Goal: Book appointment/travel/reservation

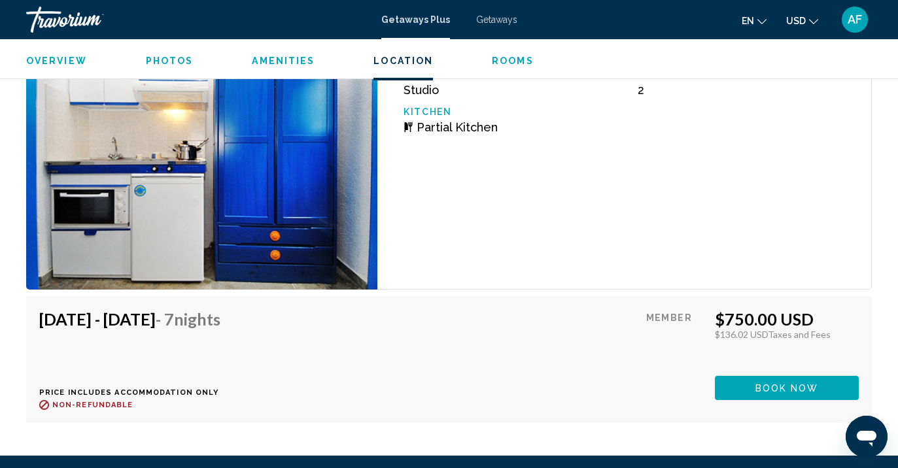
scroll to position [2419, 0]
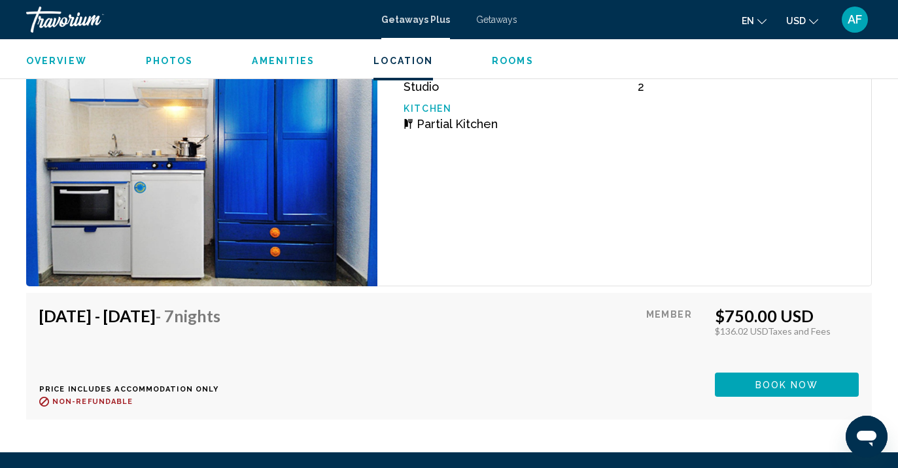
click at [813, 17] on icon "Change currency" at bounding box center [813, 21] width 9 height 9
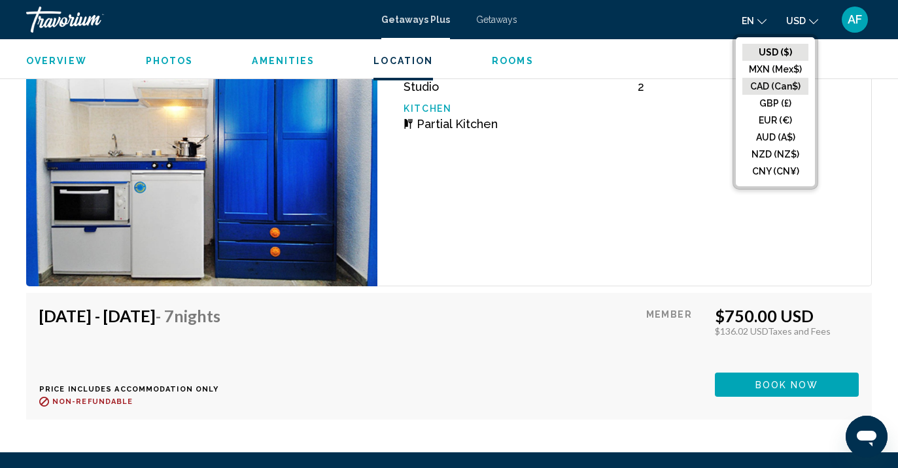
click at [786, 84] on button "CAD (Can$)" at bounding box center [775, 86] width 66 height 17
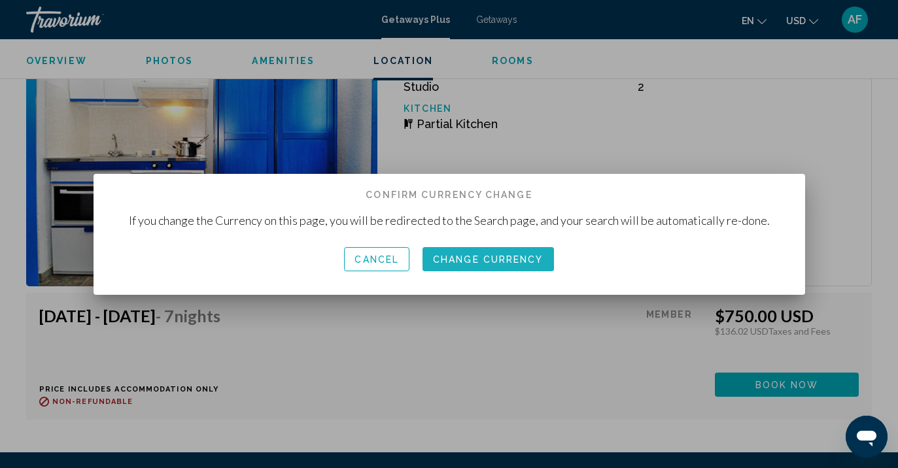
click at [510, 254] on span "Change Currency" at bounding box center [488, 259] width 110 height 10
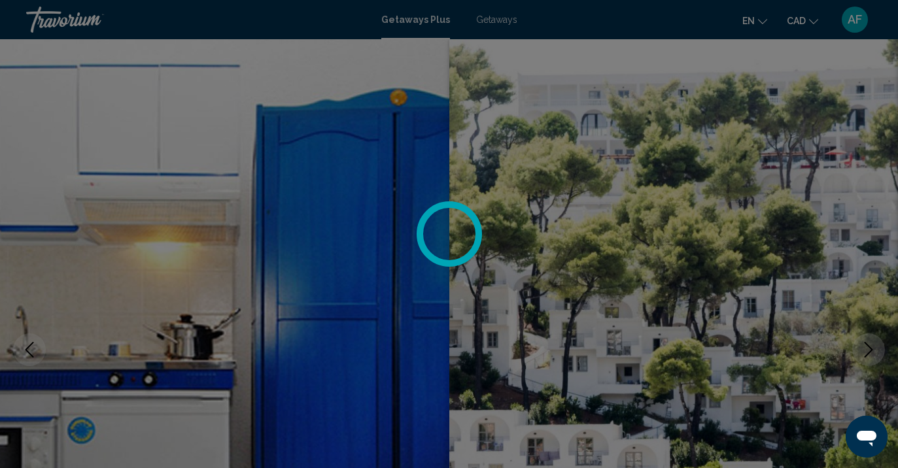
scroll to position [2419, 0]
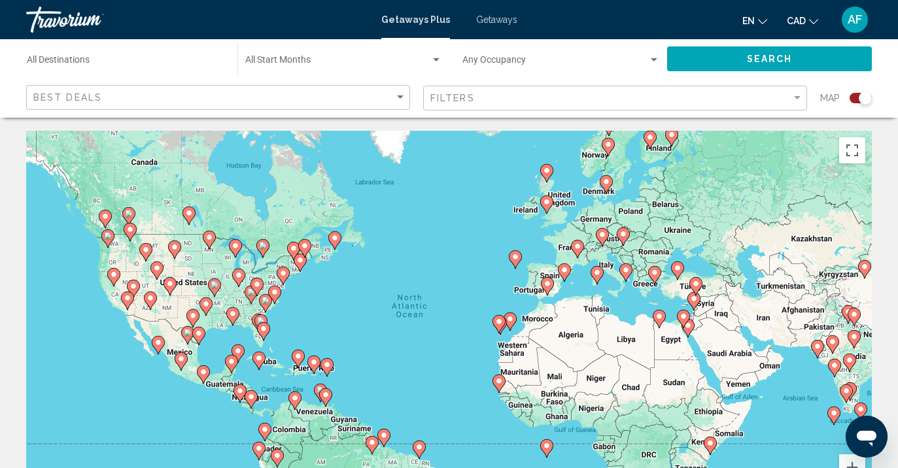
click at [654, 272] on image "Main content" at bounding box center [655, 273] width 8 height 8
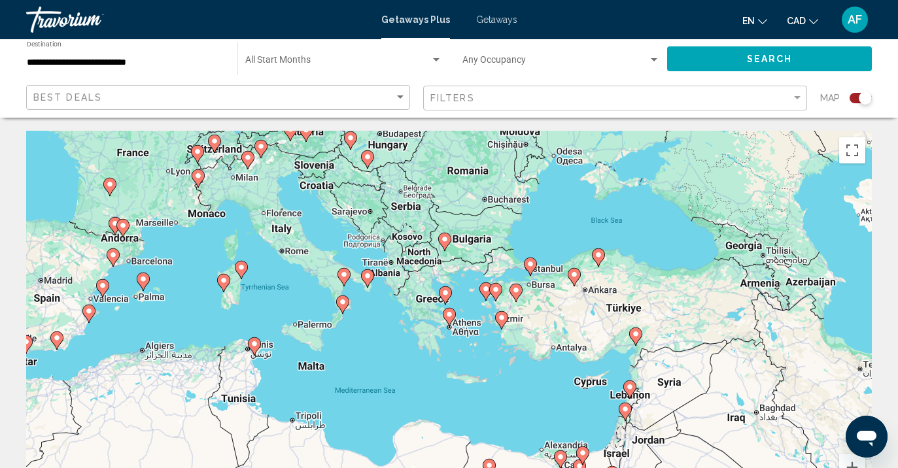
click at [447, 313] on image "Main content" at bounding box center [449, 315] width 8 height 8
type input "**********"
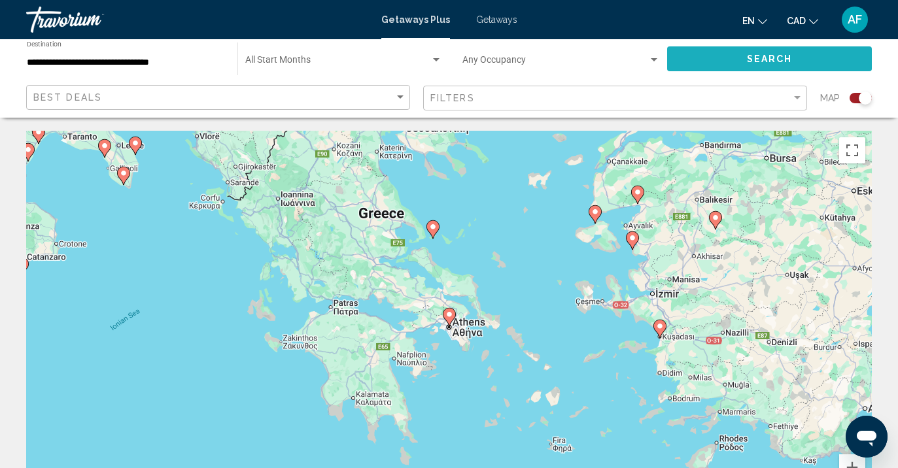
click at [779, 56] on span "Search" at bounding box center [770, 59] width 46 height 10
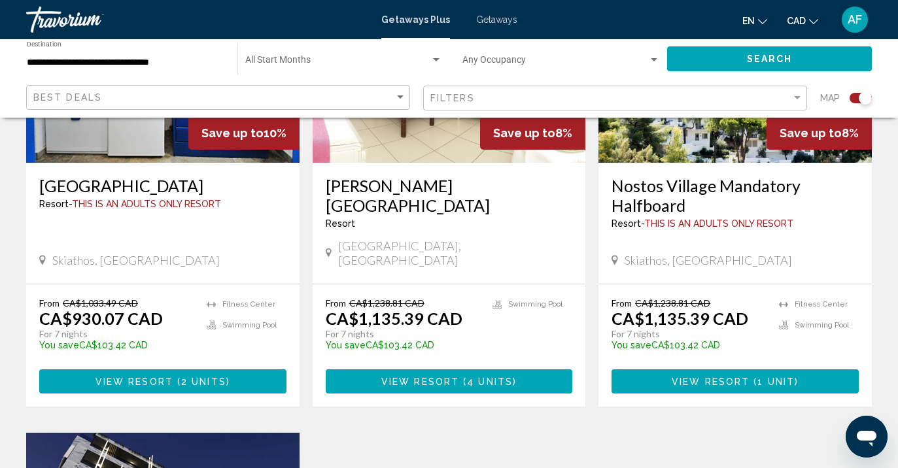
scroll to position [630, 0]
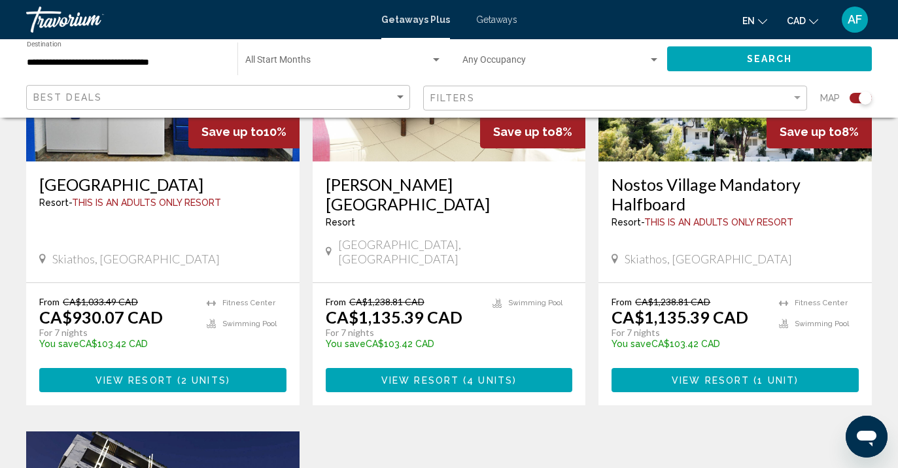
click at [853, 31] on div "AF" at bounding box center [854, 20] width 26 height 26
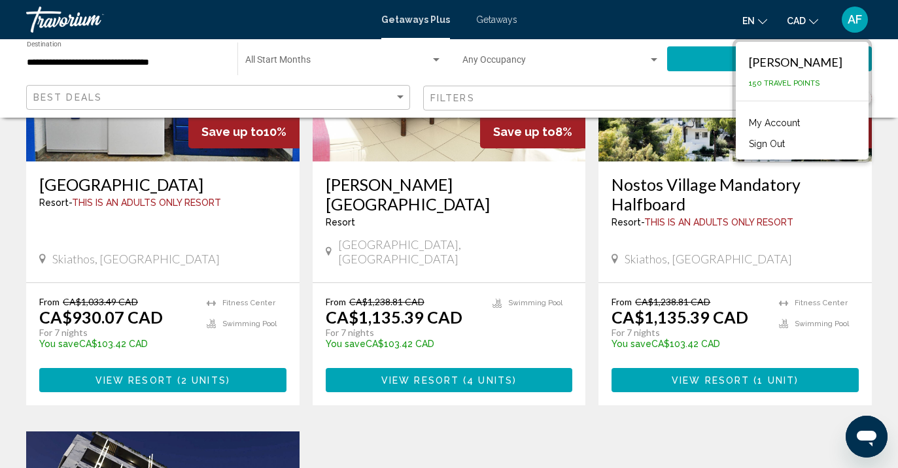
click at [791, 141] on button "Sign Out" at bounding box center [766, 143] width 49 height 17
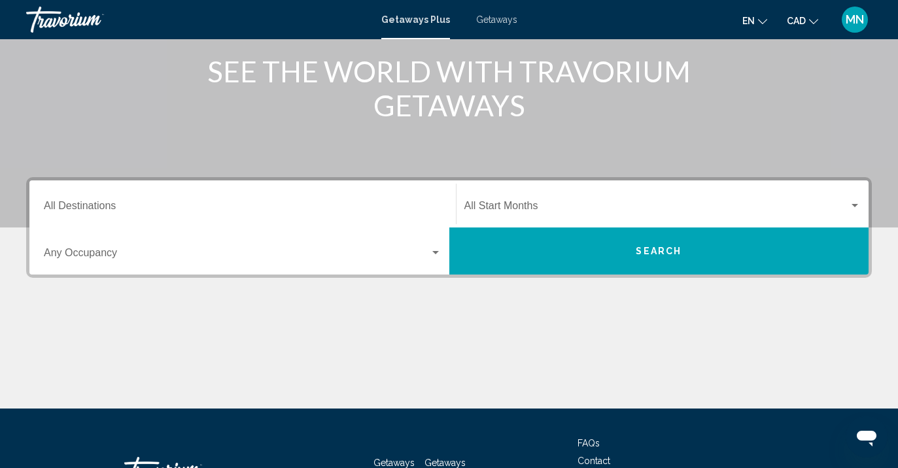
scroll to position [167, 0]
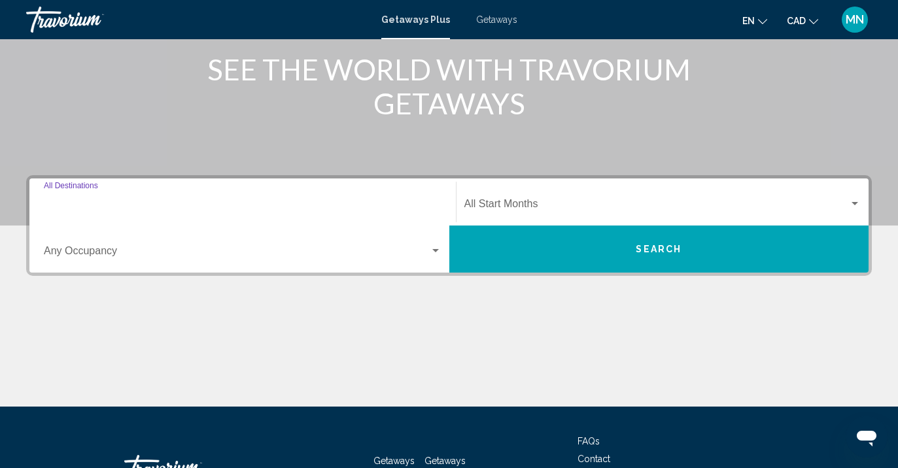
click at [418, 201] on input "Destination All Destinations" at bounding box center [243, 207] width 398 height 12
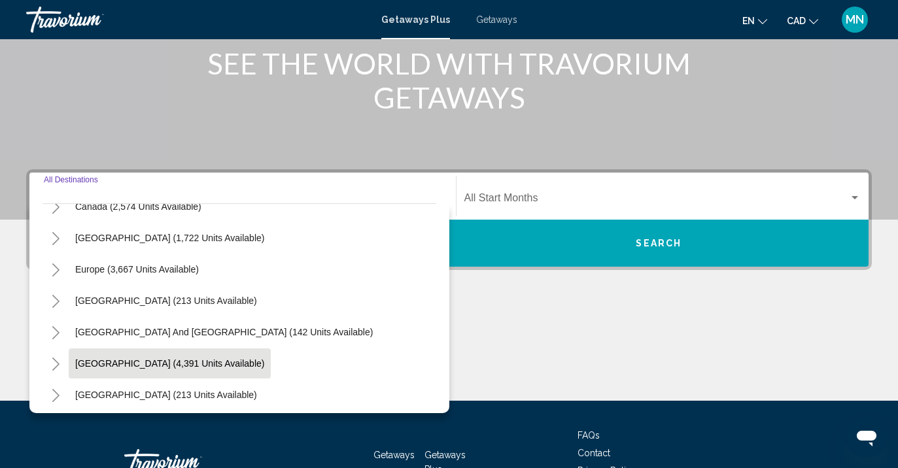
scroll to position [109, 0]
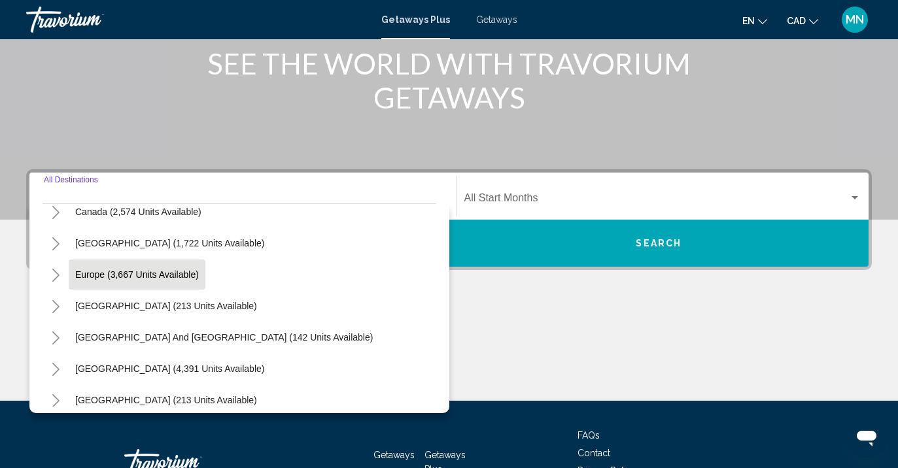
click at [110, 279] on span "Europe (3,667 units available)" at bounding box center [137, 274] width 124 height 10
type input "**********"
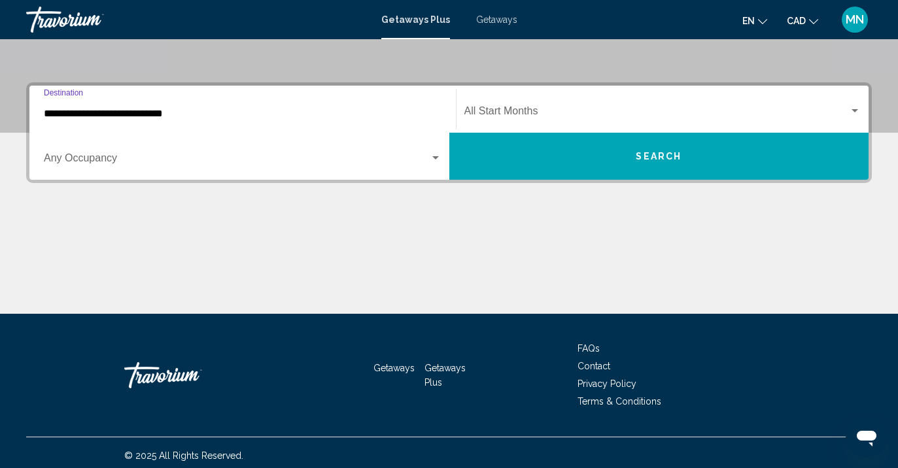
scroll to position [265, 0]
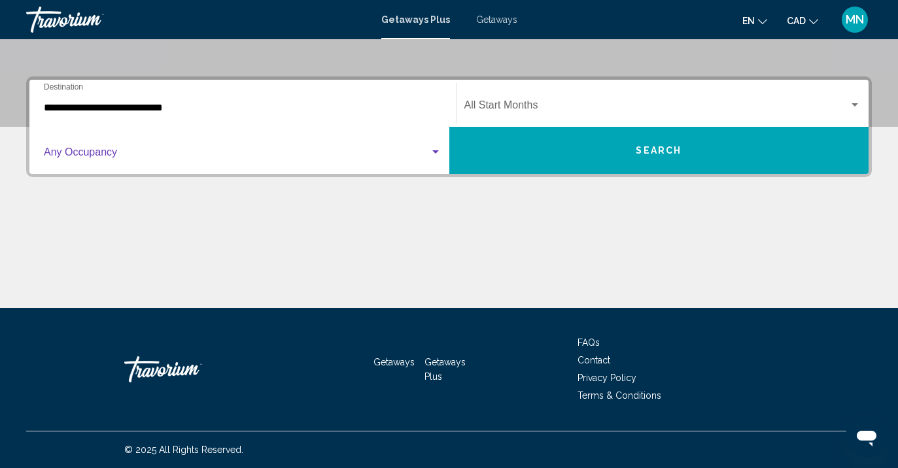
click at [437, 147] on div "Search widget" at bounding box center [436, 152] width 12 height 10
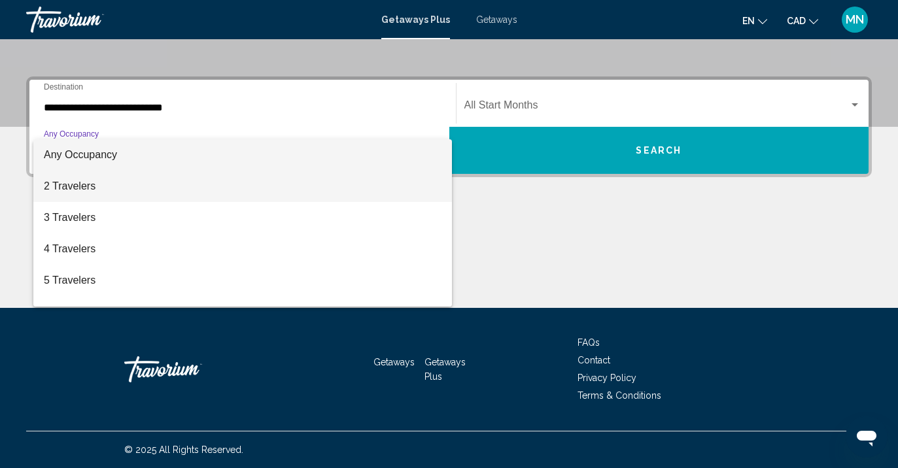
click at [422, 188] on span "2 Travelers" at bounding box center [243, 186] width 398 height 31
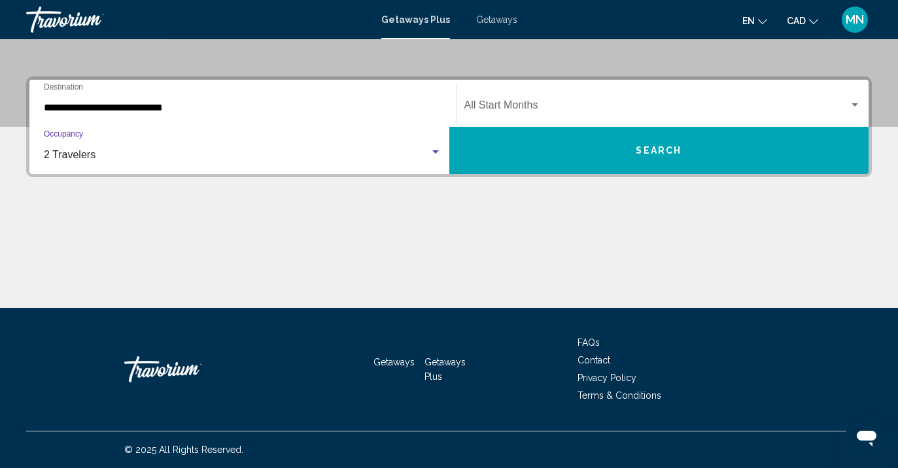
click at [647, 150] on span "Search" at bounding box center [659, 151] width 46 height 10
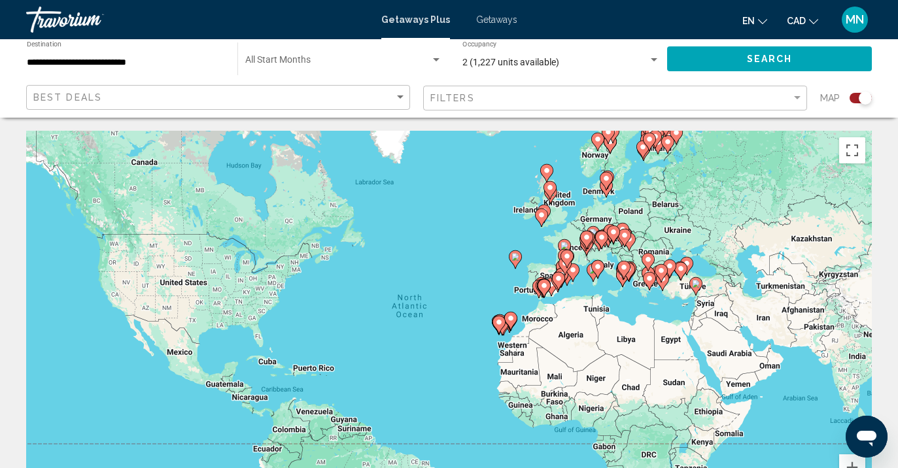
click at [545, 275] on div "To activate drag with keyboard, press Alt + Enter. Once in keyboard drag state,…" at bounding box center [448, 327] width 845 height 392
click at [545, 273] on div "To activate drag with keyboard, press Alt + Enter. Once in keyboard drag state,…" at bounding box center [448, 327] width 845 height 392
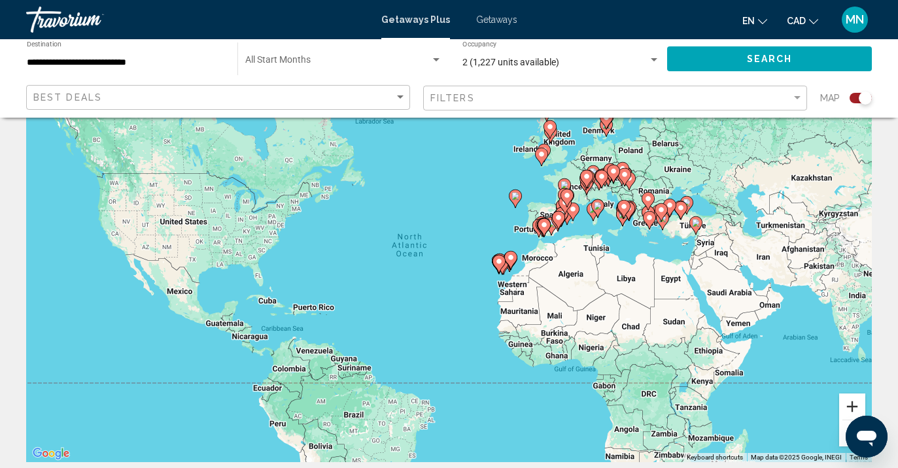
click at [849, 409] on button "Zoom in" at bounding box center [852, 407] width 26 height 26
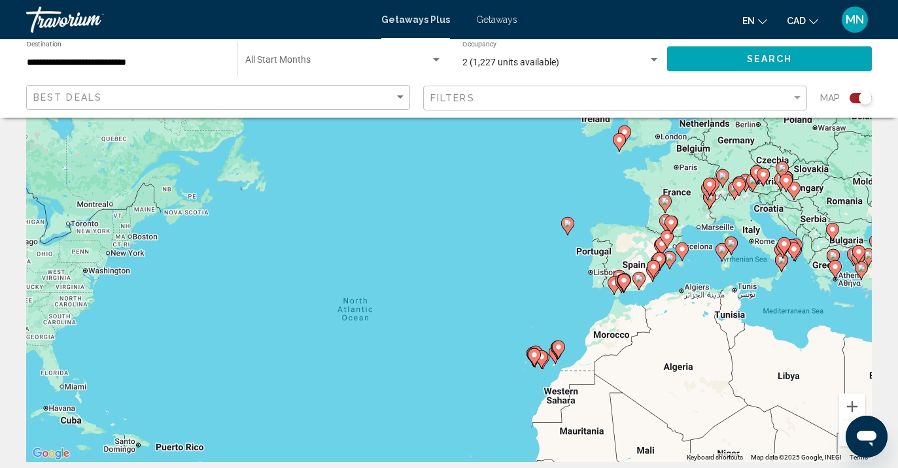
drag, startPoint x: 734, startPoint y: 249, endPoint x: 720, endPoint y: 338, distance: 90.1
click at [720, 338] on div "To activate drag with keyboard, press Alt + Enter. Once in keyboard drag state,…" at bounding box center [448, 266] width 845 height 392
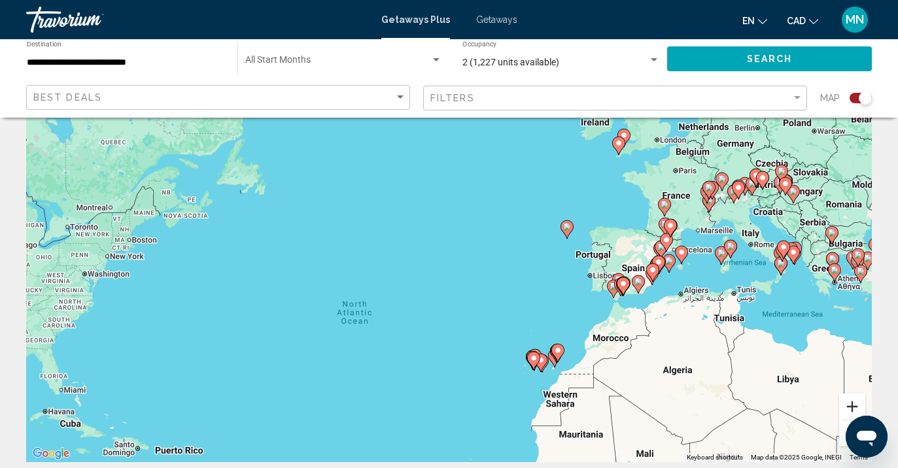
click at [851, 404] on button "Zoom in" at bounding box center [852, 407] width 26 height 26
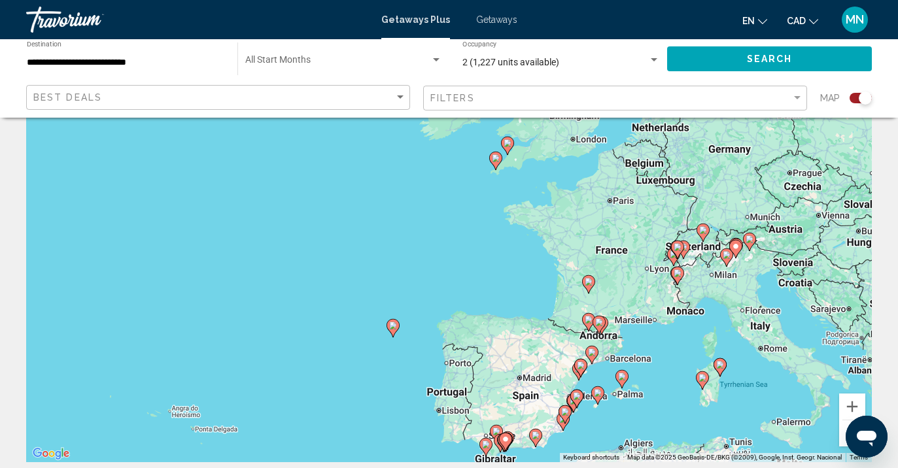
drag, startPoint x: 822, startPoint y: 290, endPoint x: 526, endPoint y: 418, distance: 322.5
click at [526, 418] on div "To activate drag with keyboard, press Alt + Enter. Once in keyboard drag state,…" at bounding box center [448, 266] width 845 height 392
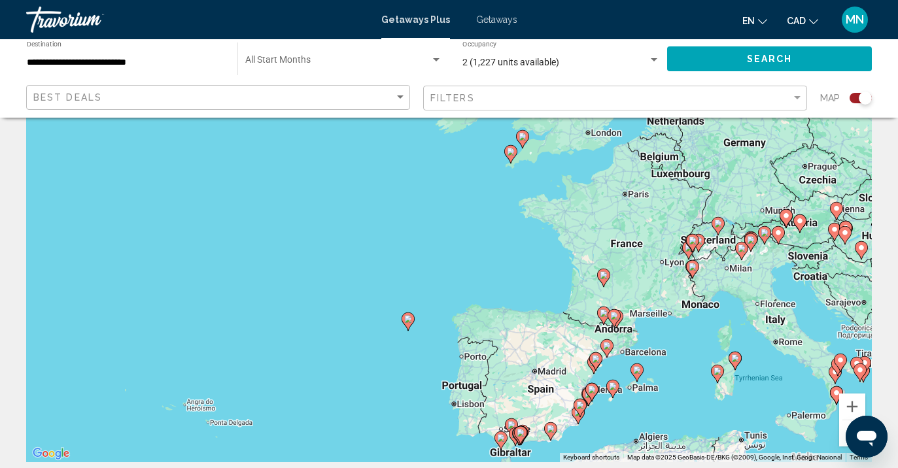
drag, startPoint x: 664, startPoint y: 393, endPoint x: 682, endPoint y: 384, distance: 19.9
click at [682, 384] on div "To activate drag with keyboard, press Alt + Enter. Once in keyboard drag state,…" at bounding box center [448, 266] width 845 height 392
click at [800, 51] on button "Search" at bounding box center [769, 58] width 205 height 24
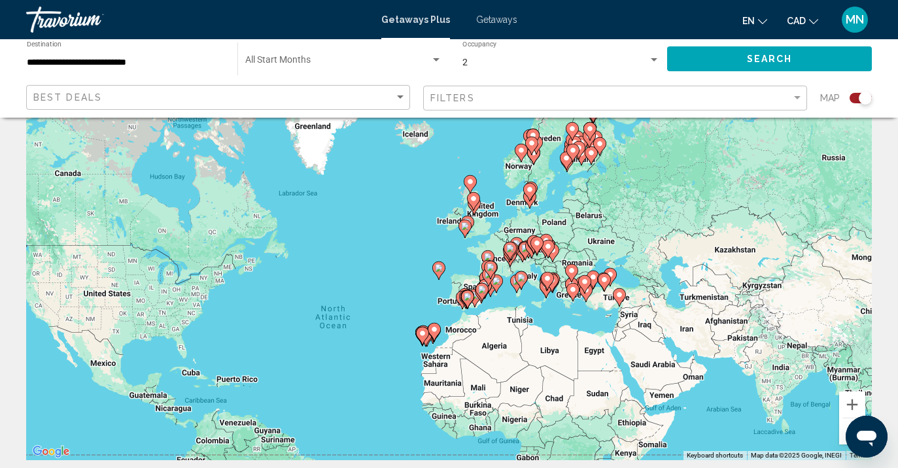
scroll to position [76, 0]
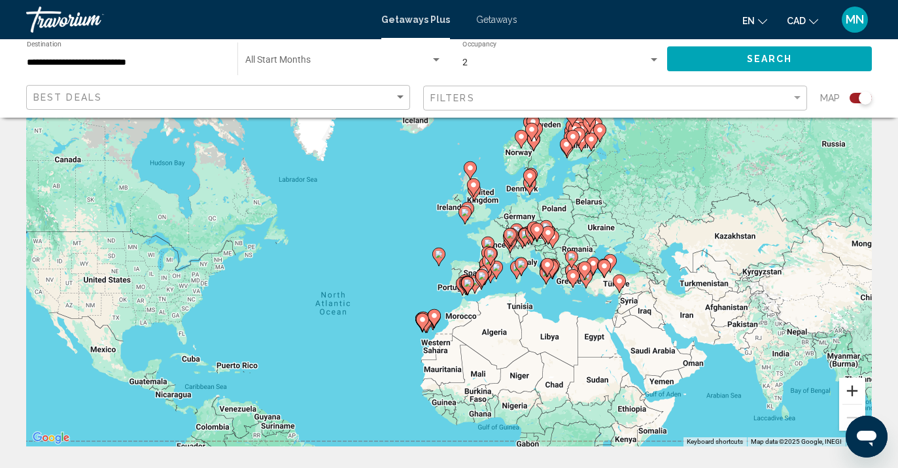
click at [856, 399] on button "Zoom in" at bounding box center [852, 391] width 26 height 26
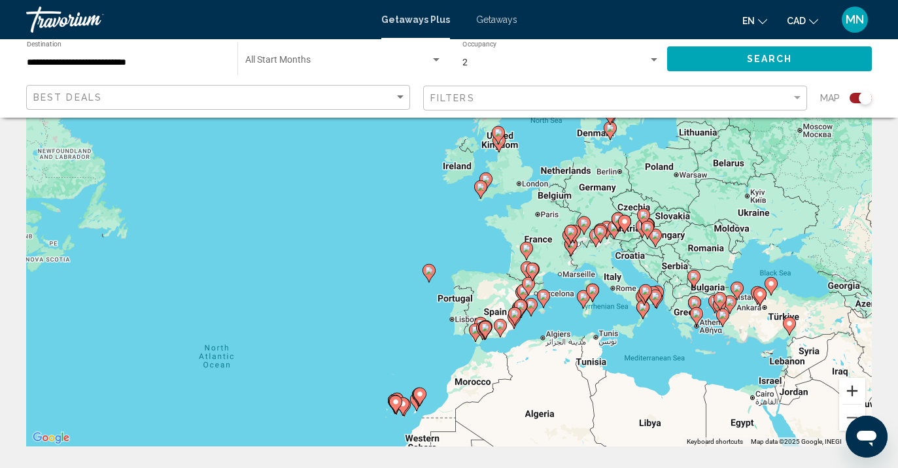
click at [857, 394] on button "Zoom in" at bounding box center [852, 391] width 26 height 26
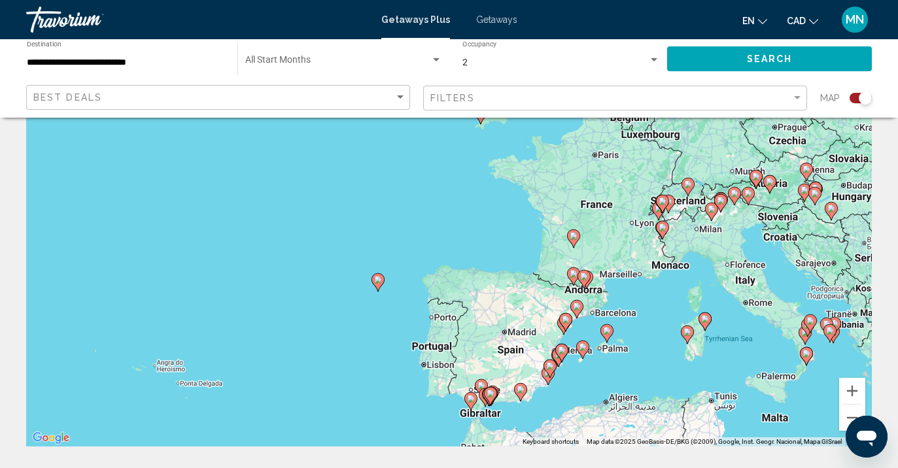
drag, startPoint x: 830, startPoint y: 341, endPoint x: 798, endPoint y: 317, distance: 39.2
click at [798, 317] on div "To activate drag with keyboard, press Alt + Enter. Once in keyboard drag state,…" at bounding box center [448, 250] width 845 height 392
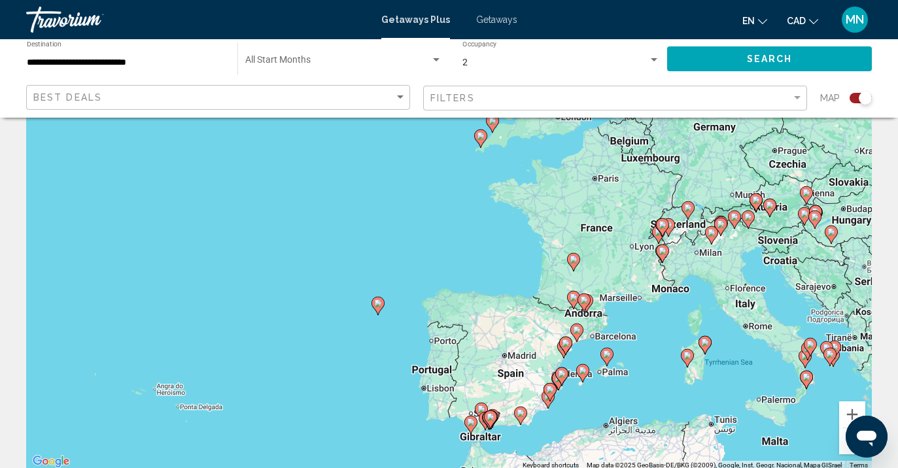
scroll to position [0, 0]
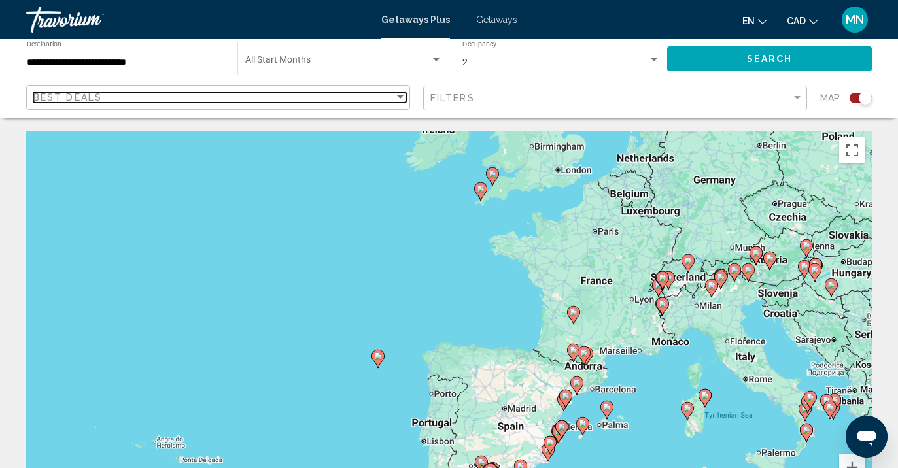
click at [398, 99] on div "Sort by" at bounding box center [400, 97] width 12 height 10
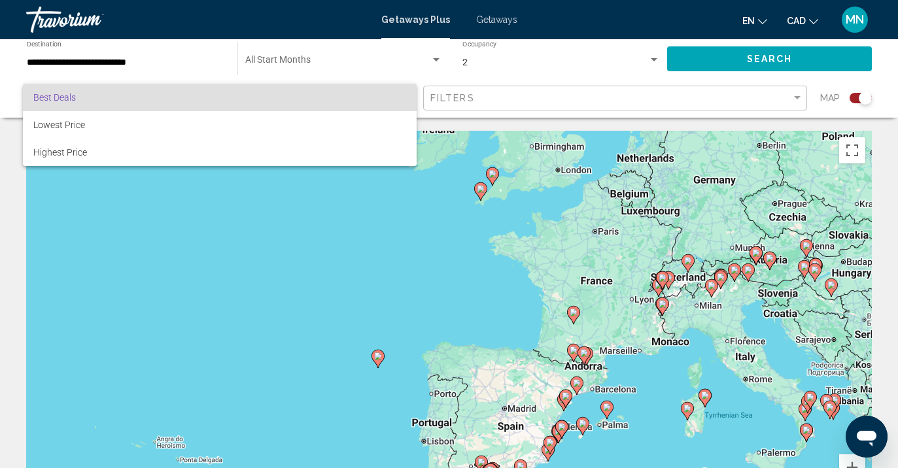
click at [398, 99] on span "Best Deals" at bounding box center [219, 97] width 373 height 27
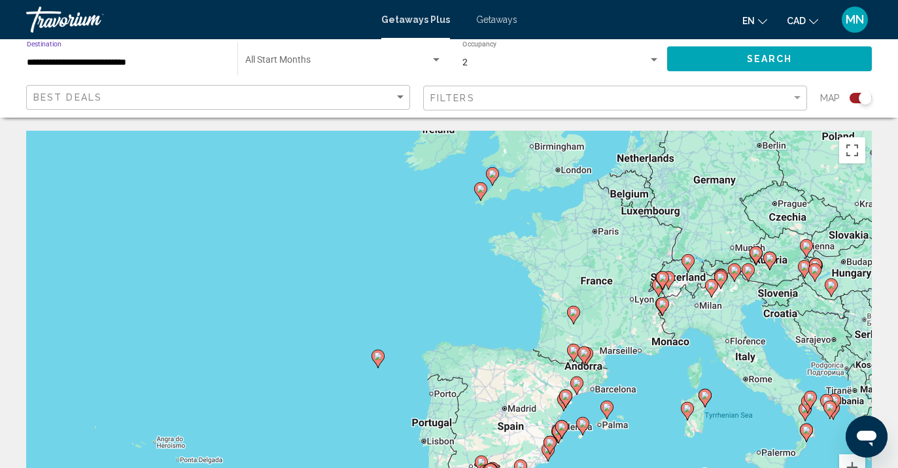
click at [130, 60] on input "**********" at bounding box center [125, 63] width 197 height 10
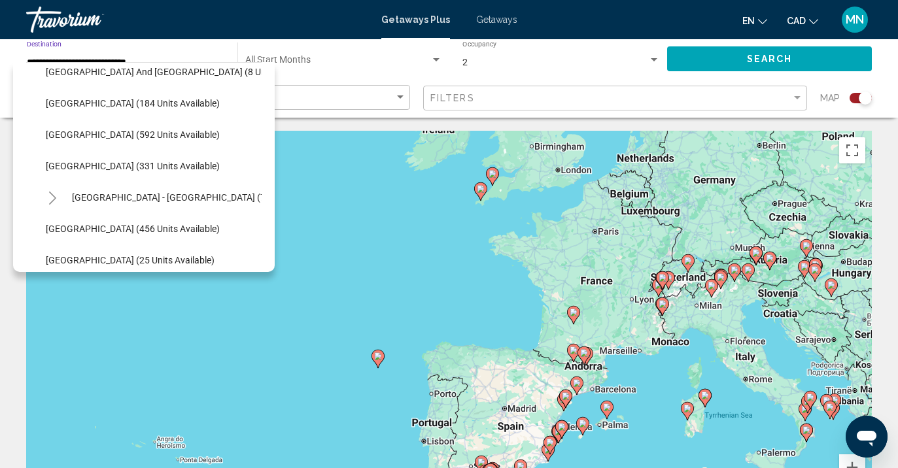
scroll to position [385, 0]
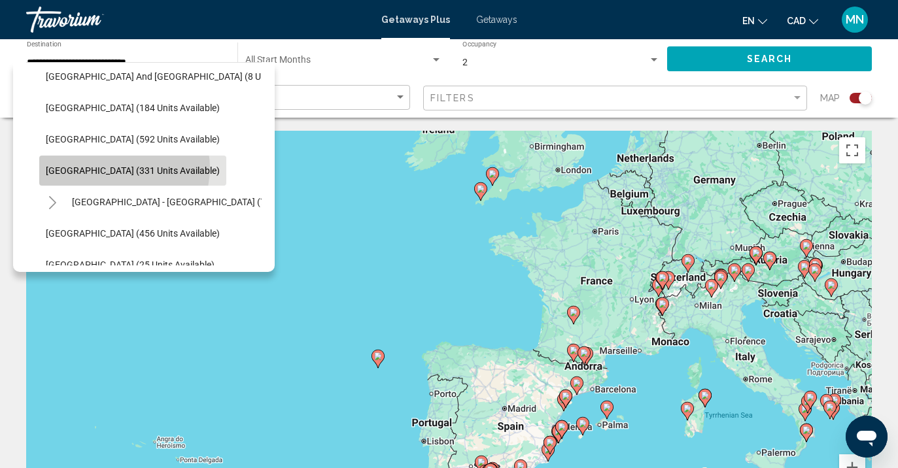
click at [124, 168] on span "[GEOGRAPHIC_DATA] (331 units available)" at bounding box center [133, 170] width 174 height 10
type input "**********"
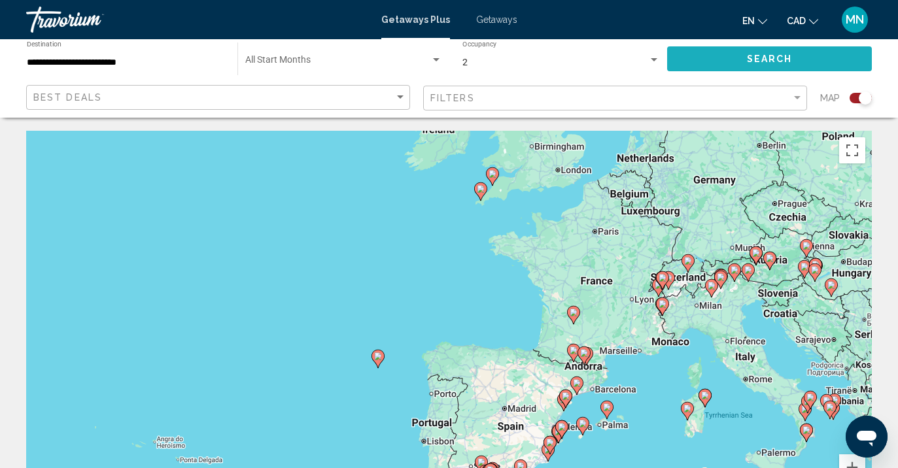
click at [818, 55] on button "Search" at bounding box center [769, 58] width 205 height 24
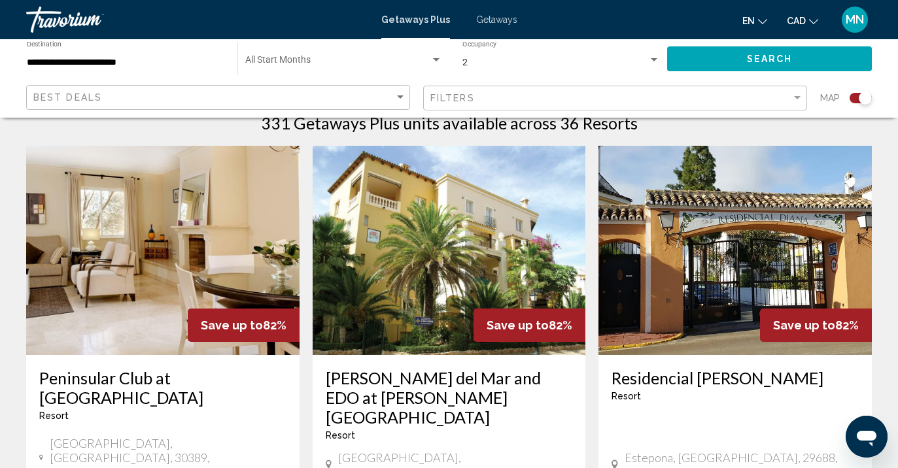
scroll to position [435, 0]
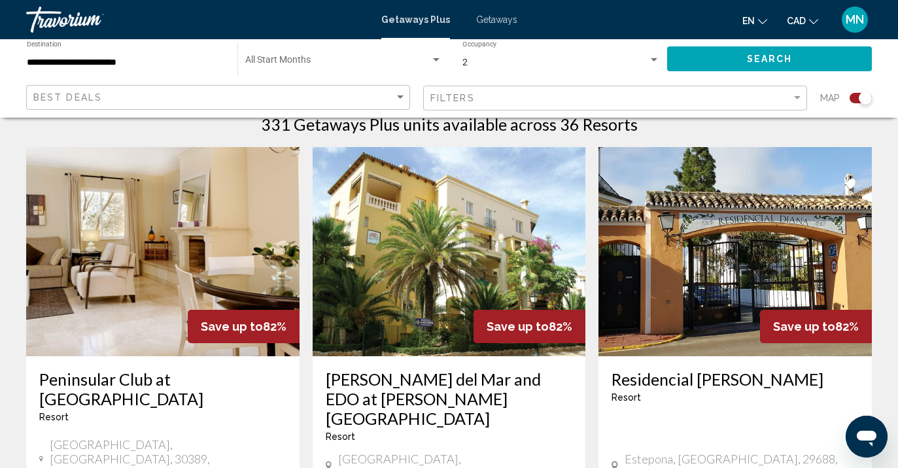
click at [110, 255] on img "Main content" at bounding box center [162, 251] width 273 height 209
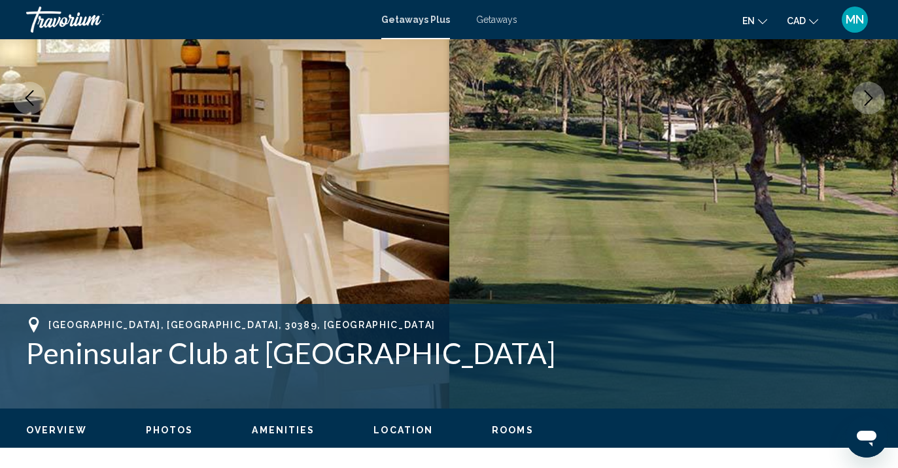
scroll to position [220, 0]
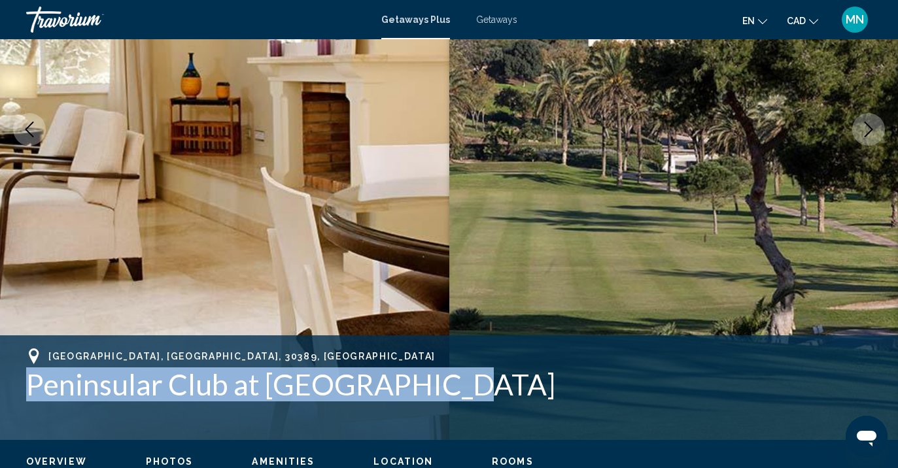
drag, startPoint x: 27, startPoint y: 382, endPoint x: 472, endPoint y: 378, distance: 444.6
click at [472, 378] on h1 "Peninsular Club at [GEOGRAPHIC_DATA]" at bounding box center [448, 384] width 845 height 34
copy h1 "Peninsular Club at [GEOGRAPHIC_DATA]"
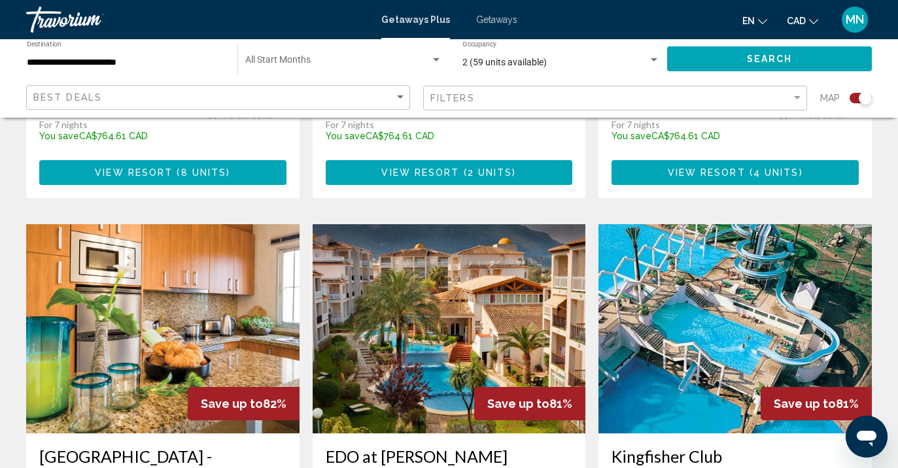
scroll to position [1357, 0]
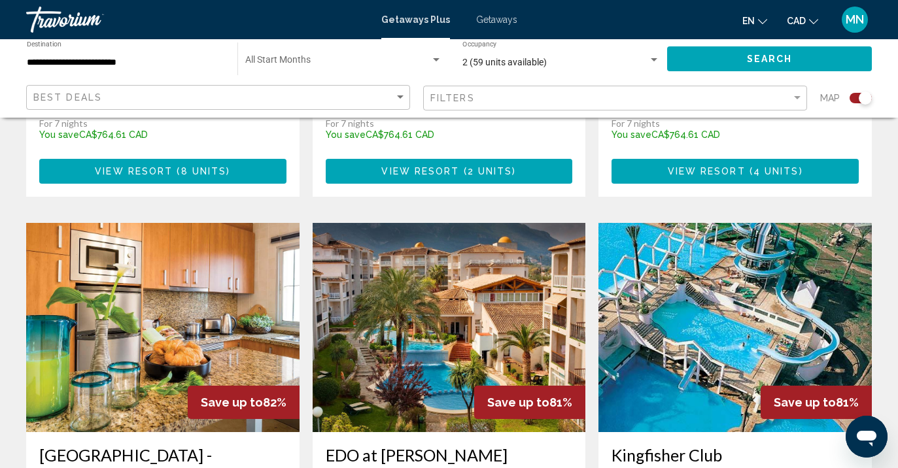
click at [695, 258] on img "Main content" at bounding box center [734, 327] width 273 height 209
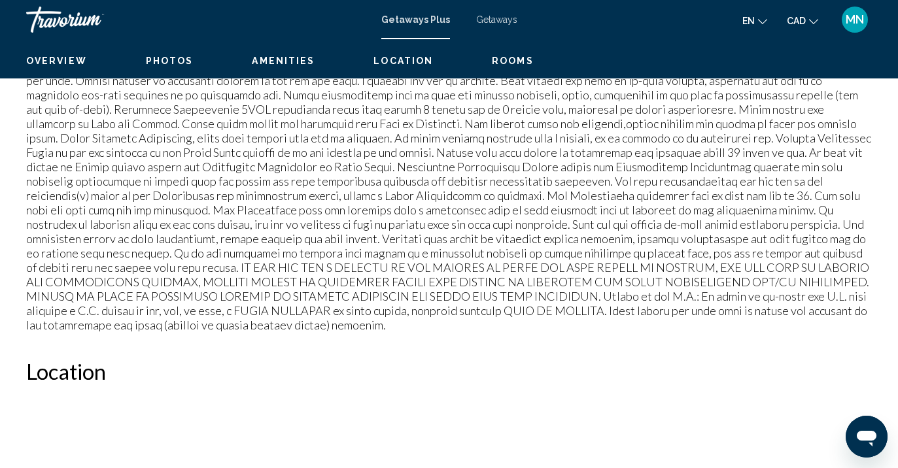
scroll to position [116, 0]
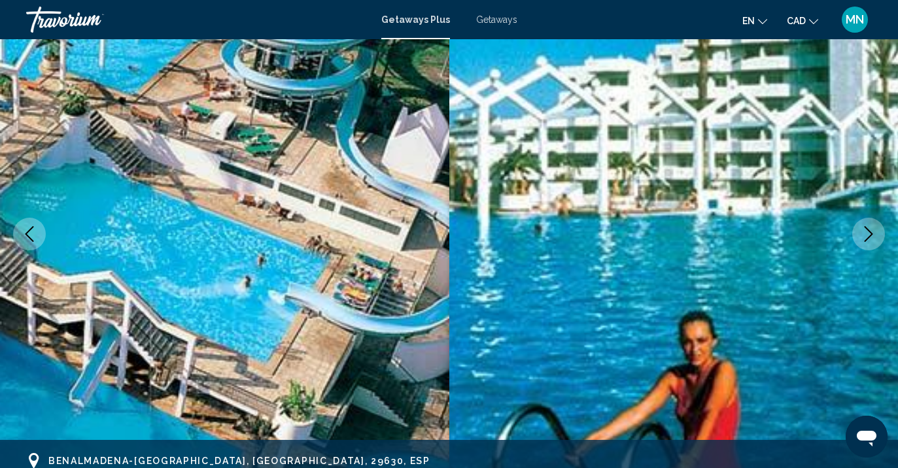
click at [868, 229] on icon "Next image" at bounding box center [868, 234] width 8 height 16
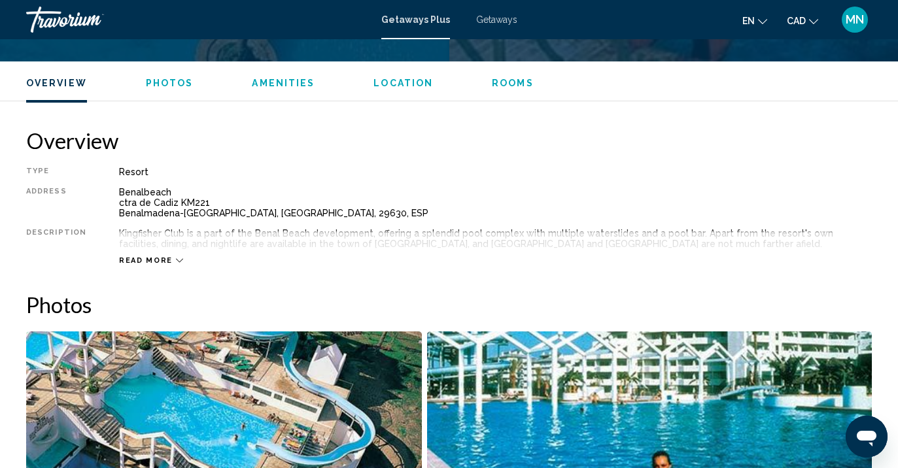
scroll to position [581, 0]
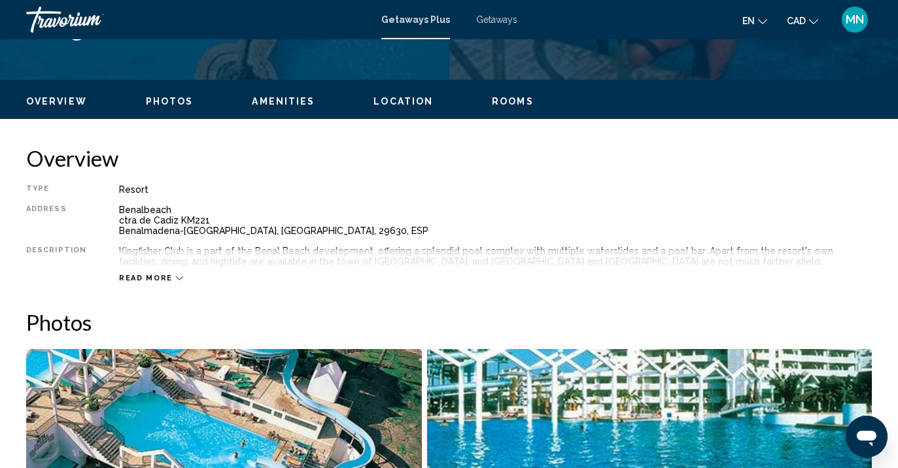
click at [172, 95] on ul "Overview Photos Amenities Location Rooms Search" at bounding box center [448, 100] width 845 height 14
click at [171, 101] on span "Photos" at bounding box center [170, 101] width 48 height 10
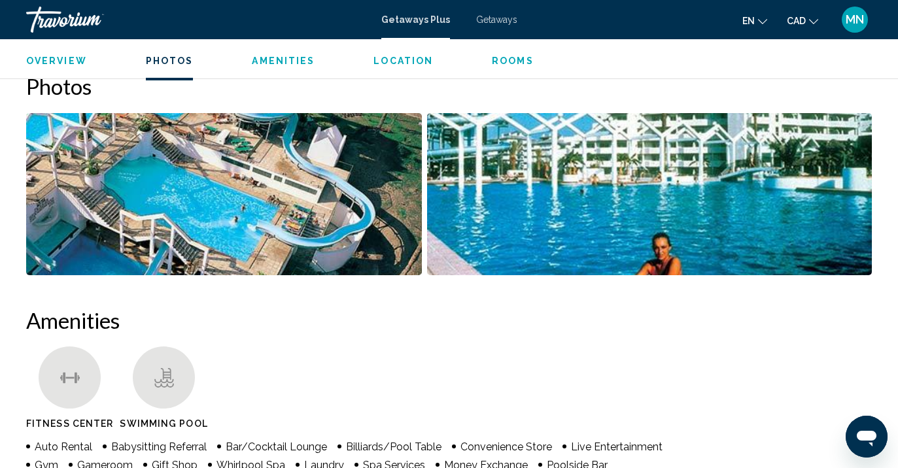
scroll to position [812, 0]
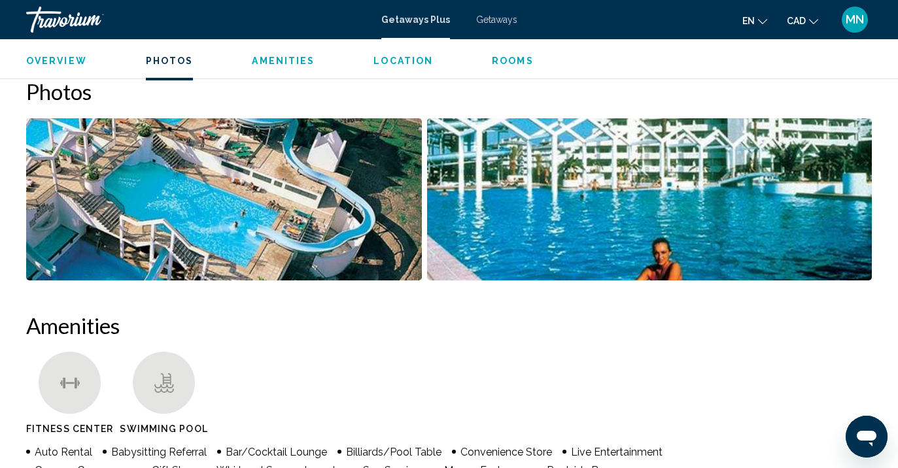
click at [688, 237] on img "Open full-screen image slider" at bounding box center [649, 199] width 445 height 162
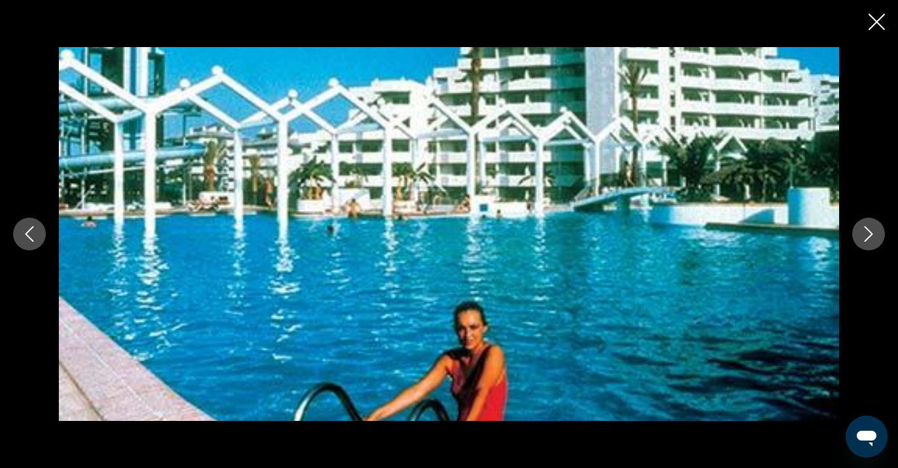
click at [864, 237] on icon "Next image" at bounding box center [868, 234] width 16 height 16
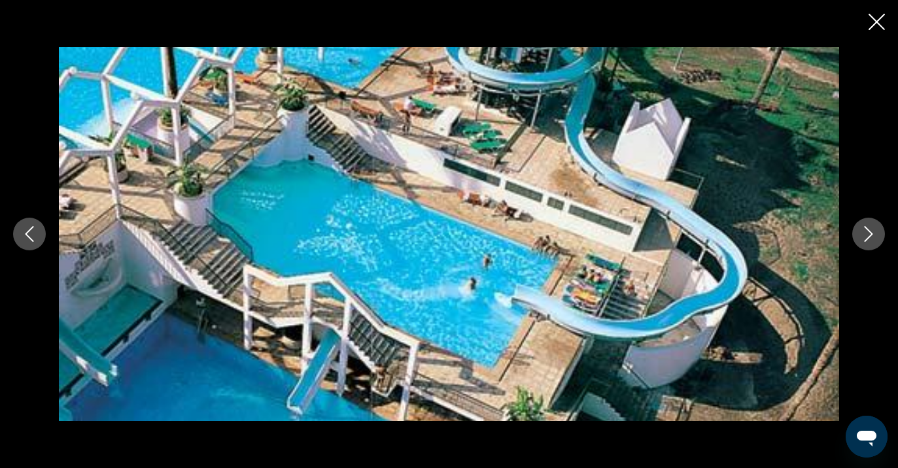
scroll to position [1103, 0]
click at [875, 20] on icon "Close slideshow" at bounding box center [876, 22] width 16 height 16
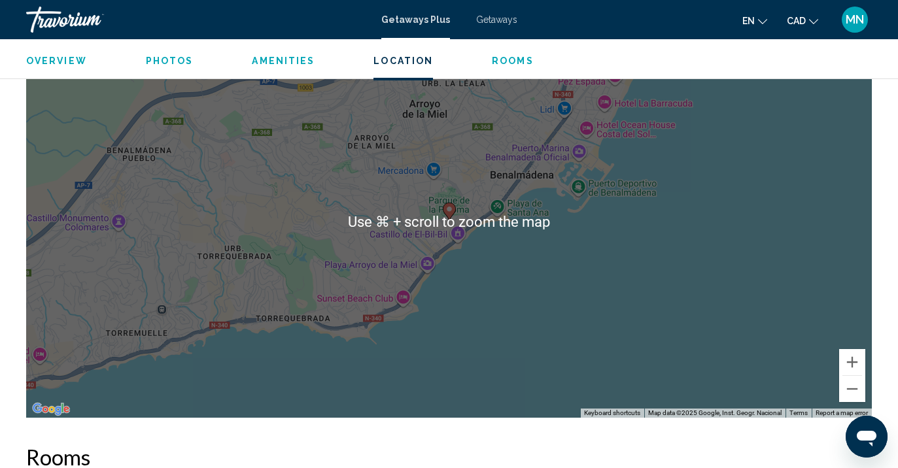
scroll to position [1750, 0]
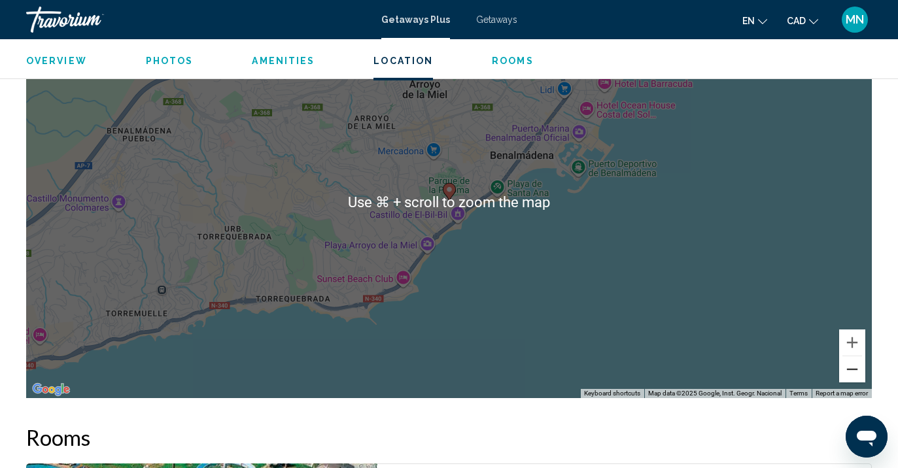
click at [851, 378] on button "Zoom out" at bounding box center [852, 369] width 26 height 26
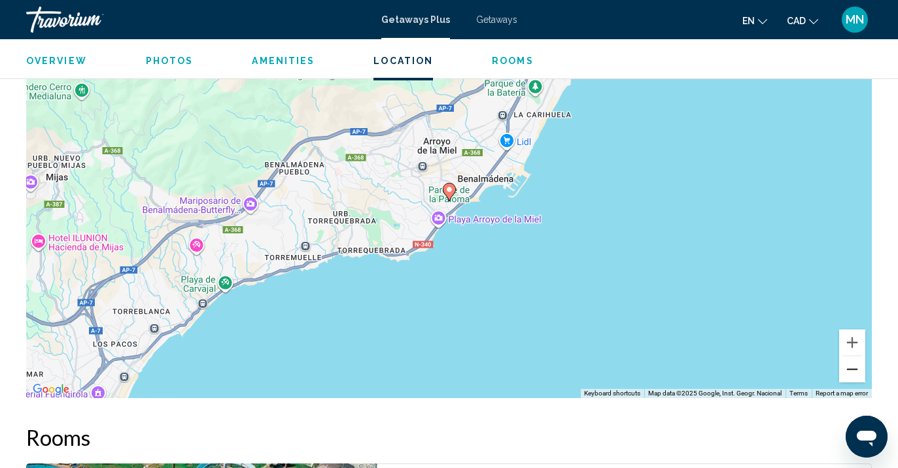
click at [851, 378] on button "Zoom out" at bounding box center [852, 369] width 26 height 26
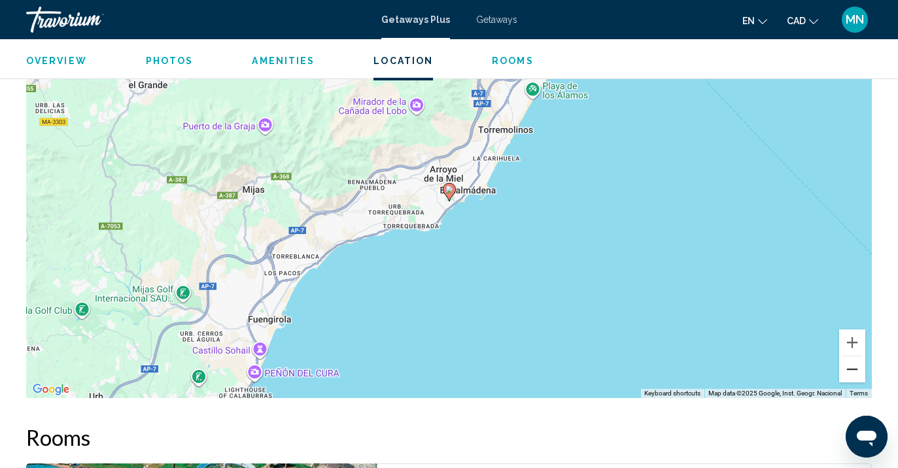
click at [851, 378] on button "Zoom out" at bounding box center [852, 369] width 26 height 26
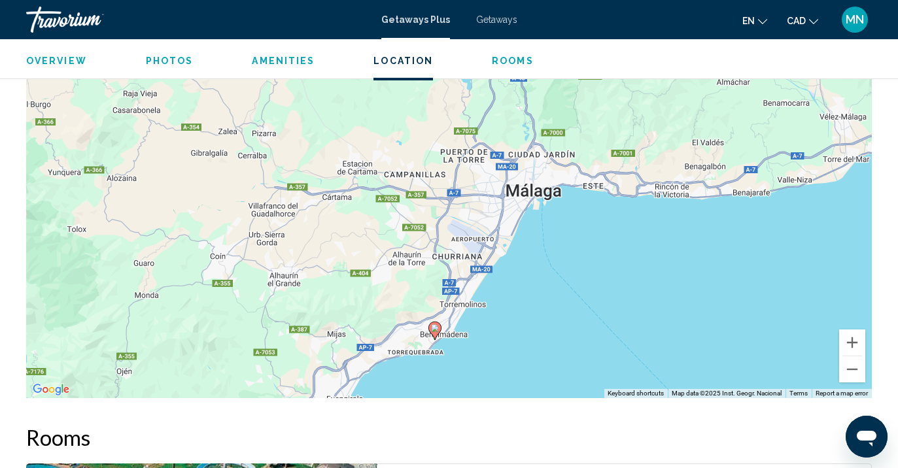
drag, startPoint x: 763, startPoint y: 171, endPoint x: 748, endPoint y: 311, distance: 140.7
click at [748, 311] on div "To activate drag with keyboard, press Alt + Enter. Once in keyboard drag state,…" at bounding box center [448, 202] width 845 height 392
click at [853, 375] on button "Zoom out" at bounding box center [852, 369] width 26 height 26
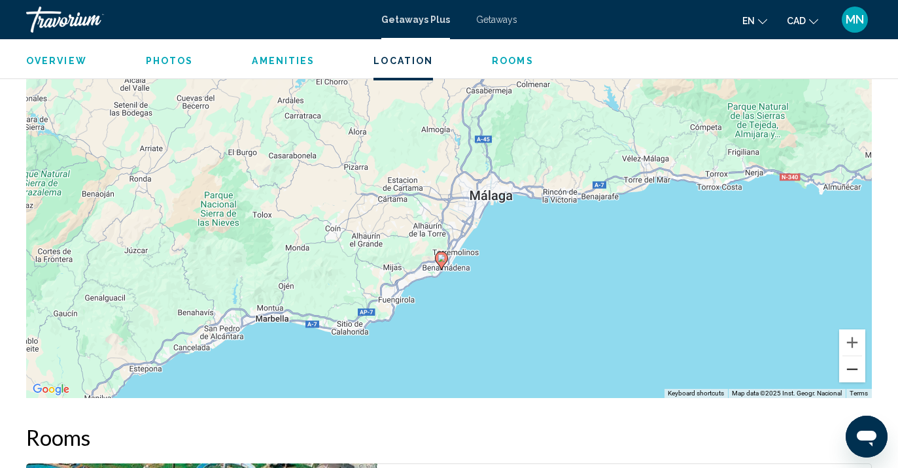
click at [853, 375] on button "Zoom out" at bounding box center [852, 369] width 26 height 26
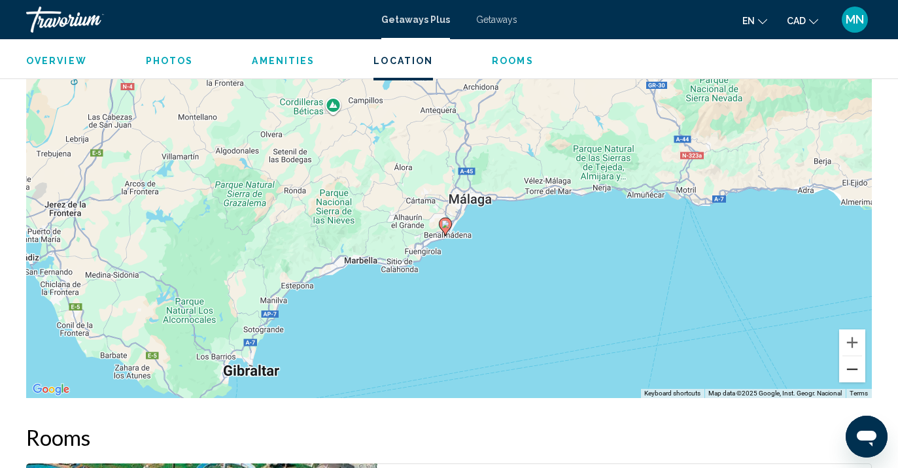
click at [851, 374] on button "Zoom out" at bounding box center [852, 369] width 26 height 26
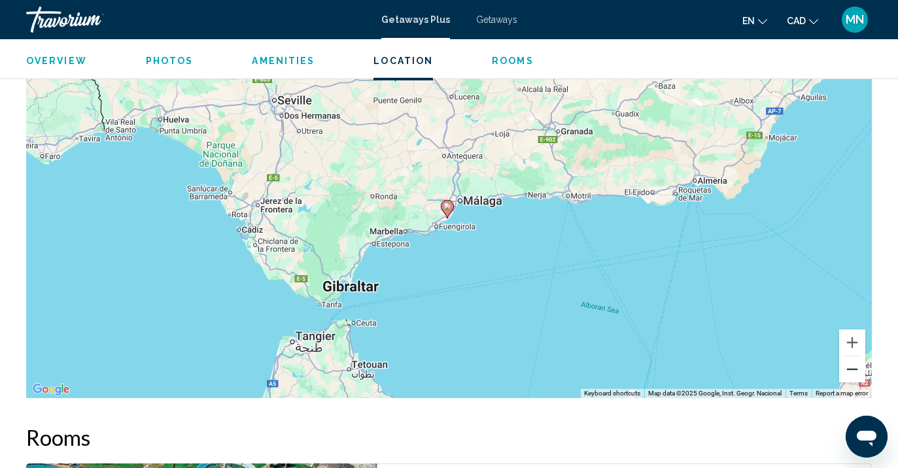
click at [850, 373] on button "Zoom out" at bounding box center [852, 369] width 26 height 26
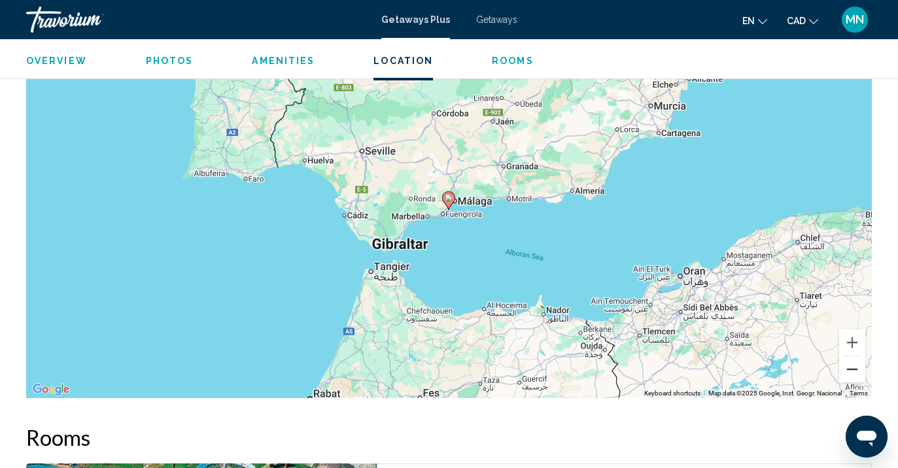
click at [850, 373] on button "Zoom out" at bounding box center [852, 369] width 26 height 26
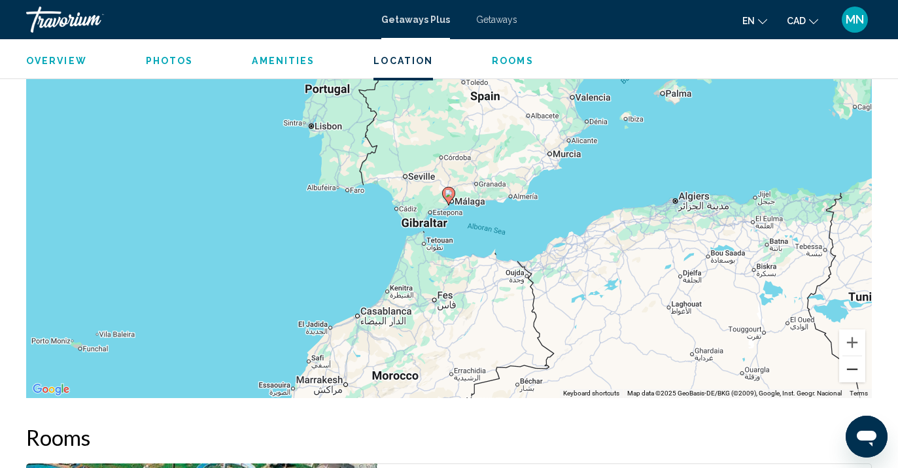
click at [850, 373] on button "Zoom out" at bounding box center [852, 369] width 26 height 26
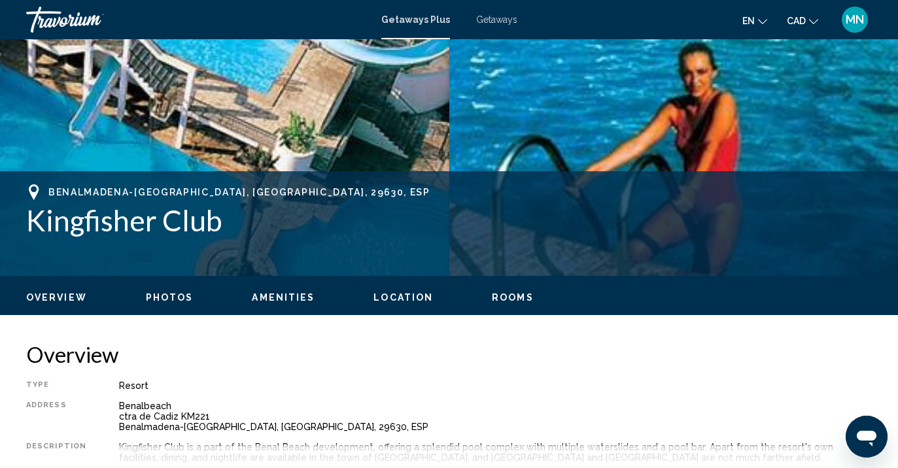
scroll to position [367, 0]
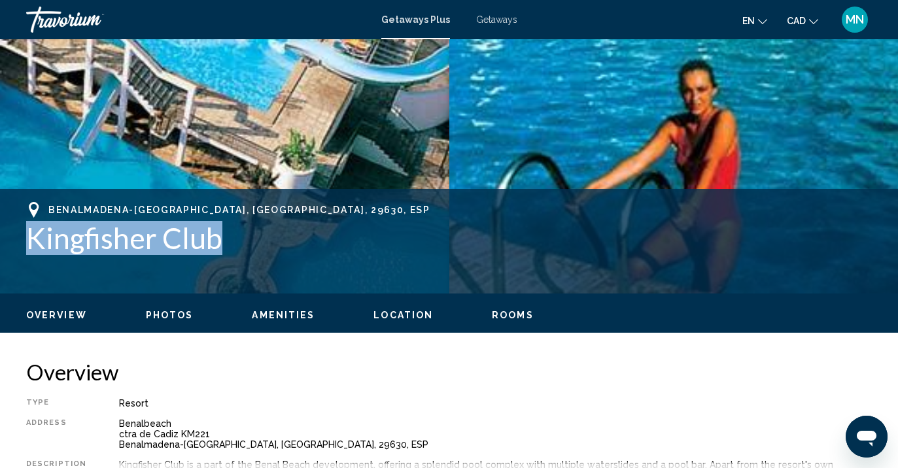
drag, startPoint x: 29, startPoint y: 237, endPoint x: 237, endPoint y: 248, distance: 208.2
click at [237, 248] on h1 "Kingfisher Club" at bounding box center [448, 238] width 845 height 34
copy h1 "Kingfisher Club"
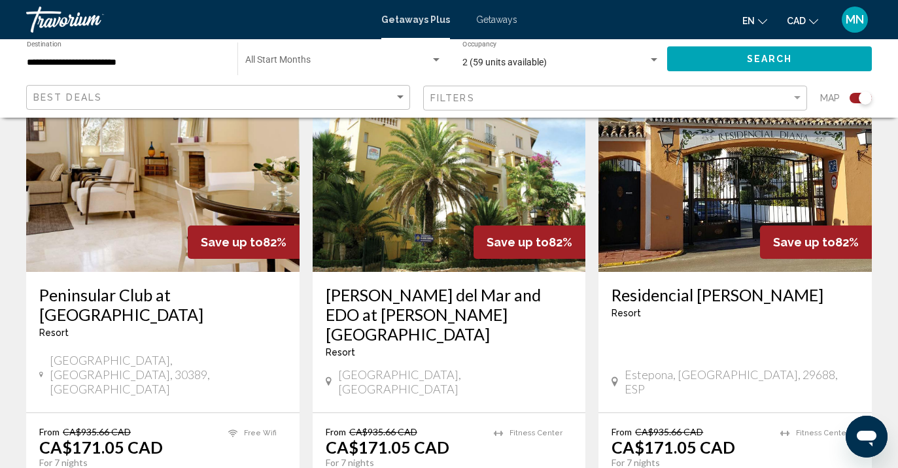
scroll to position [483, 0]
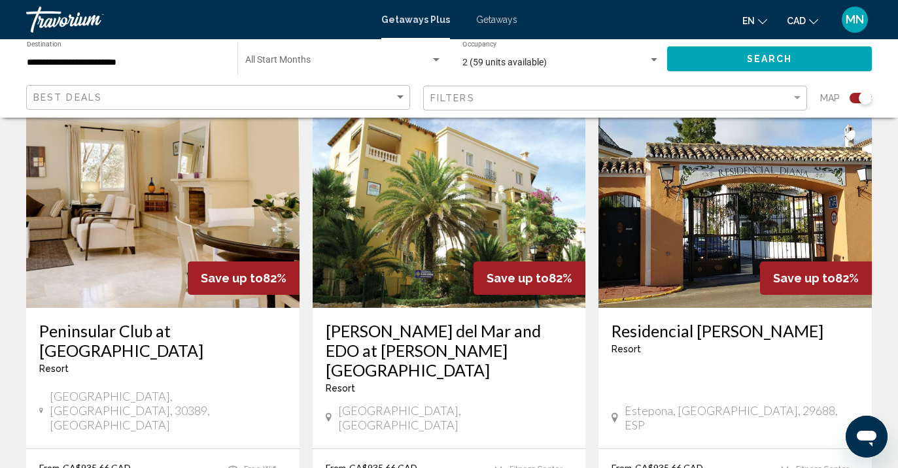
click at [179, 330] on h3 "Peninsular Club at [GEOGRAPHIC_DATA]" at bounding box center [162, 340] width 247 height 39
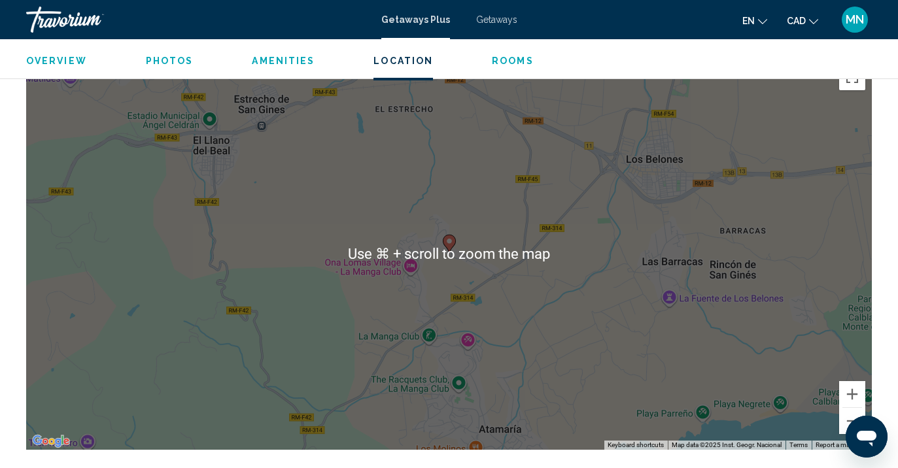
scroll to position [1892, 0]
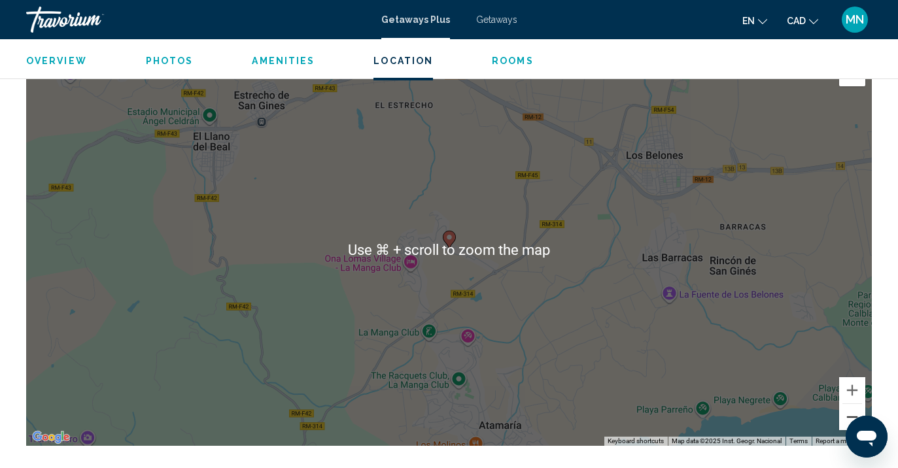
click at [852, 404] on button "Zoom out" at bounding box center [852, 417] width 26 height 26
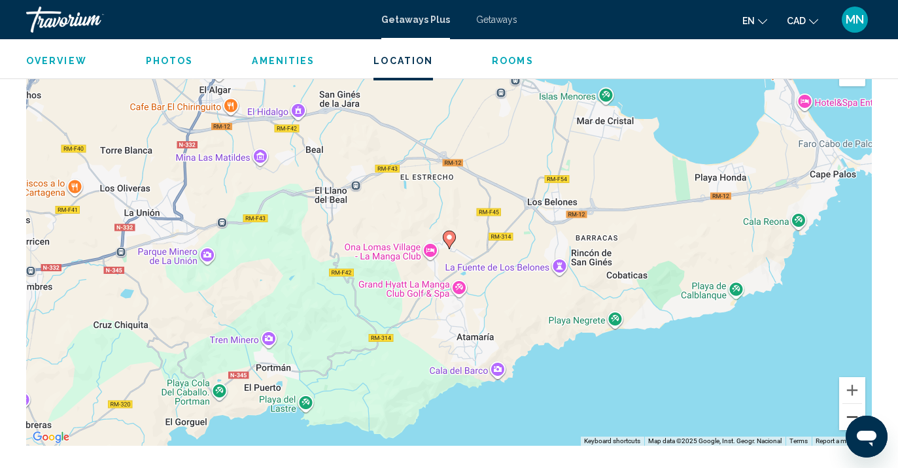
click at [852, 404] on button "Zoom out" at bounding box center [852, 417] width 26 height 26
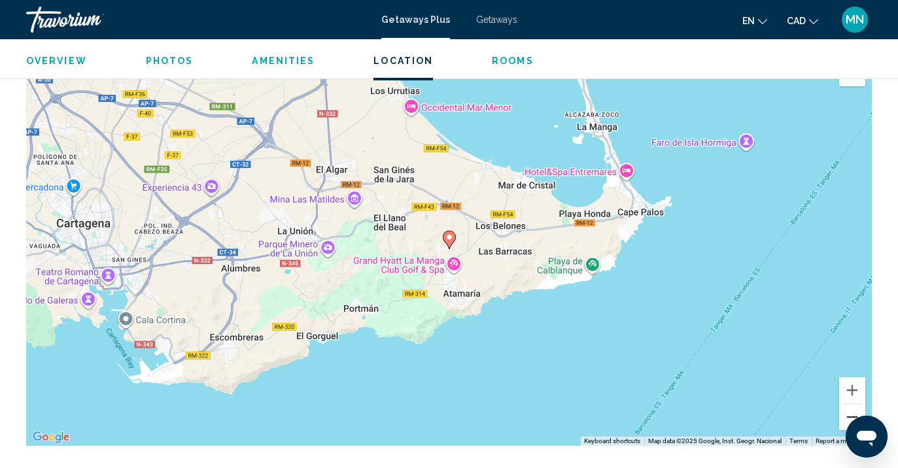
click at [856, 404] on button "Zoom out" at bounding box center [852, 417] width 26 height 26
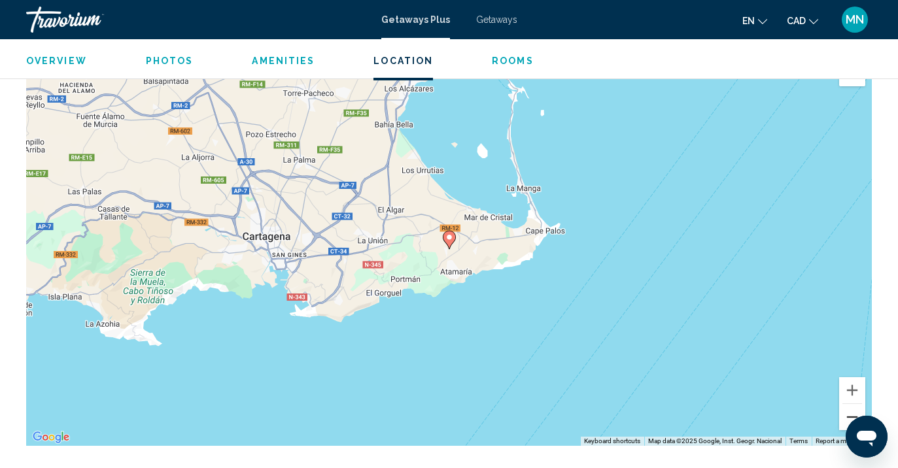
click at [856, 404] on button "Zoom out" at bounding box center [852, 417] width 26 height 26
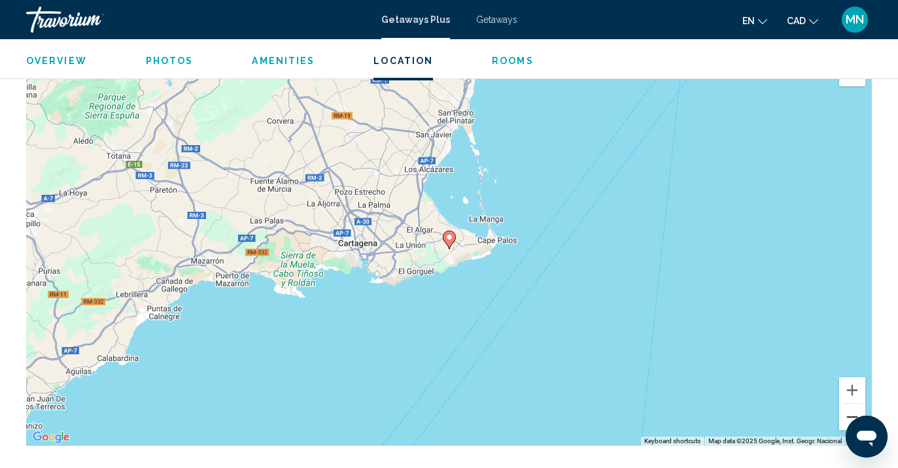
click at [856, 404] on button "Zoom out" at bounding box center [852, 417] width 26 height 26
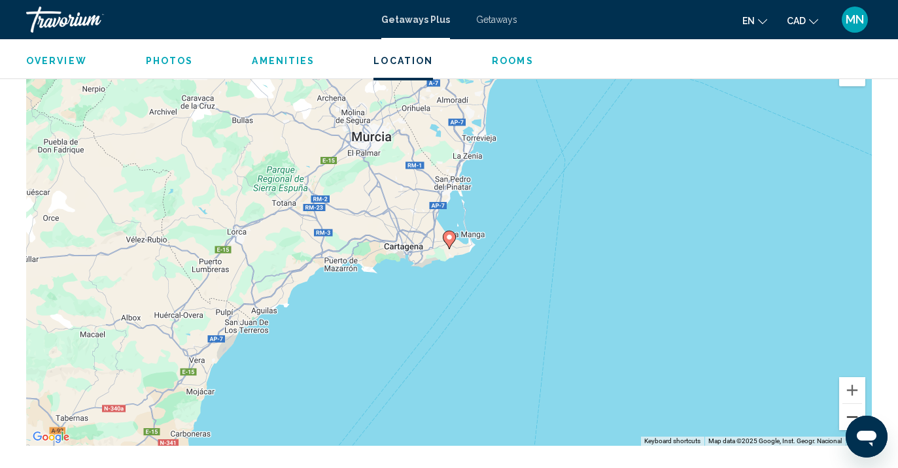
click at [856, 404] on button "Zoom out" at bounding box center [852, 417] width 26 height 26
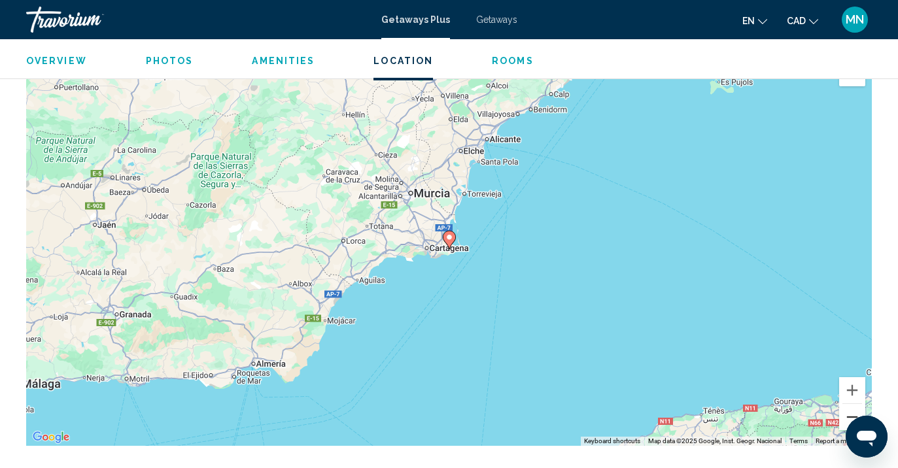
click at [856, 404] on button "Zoom out" at bounding box center [852, 417] width 26 height 26
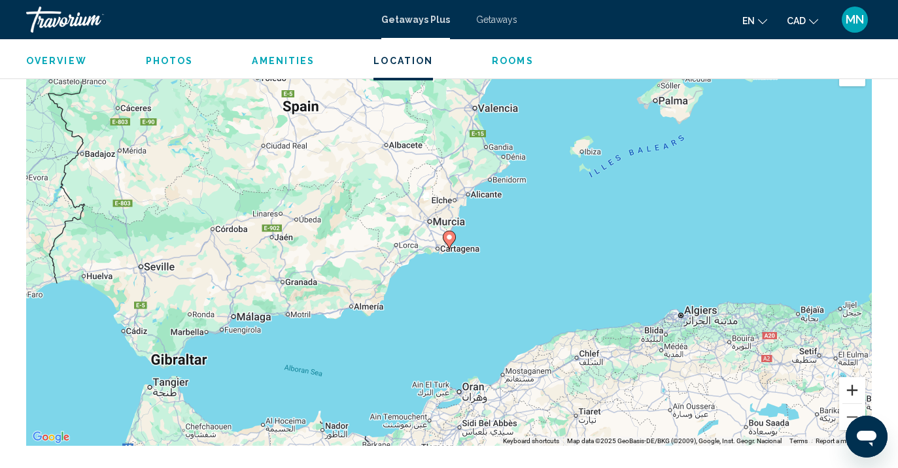
click at [853, 377] on button "Zoom in" at bounding box center [852, 390] width 26 height 26
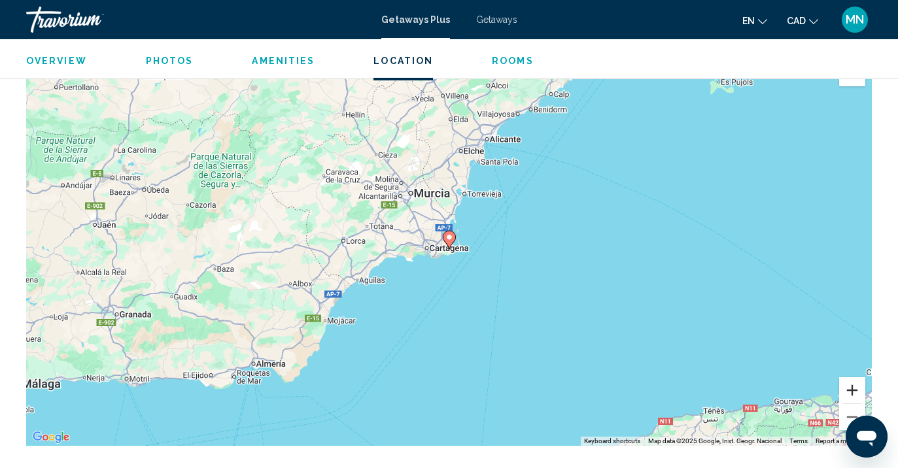
click at [853, 377] on button "Zoom in" at bounding box center [852, 390] width 26 height 26
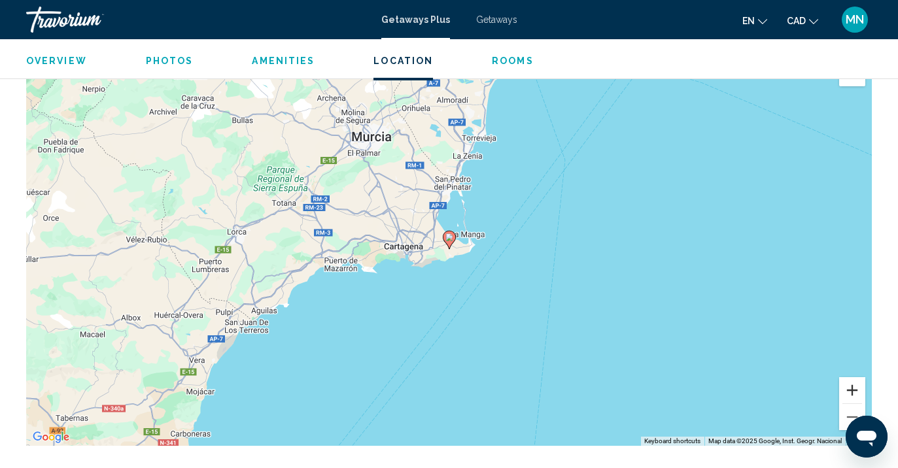
click at [853, 377] on button "Zoom in" at bounding box center [852, 390] width 26 height 26
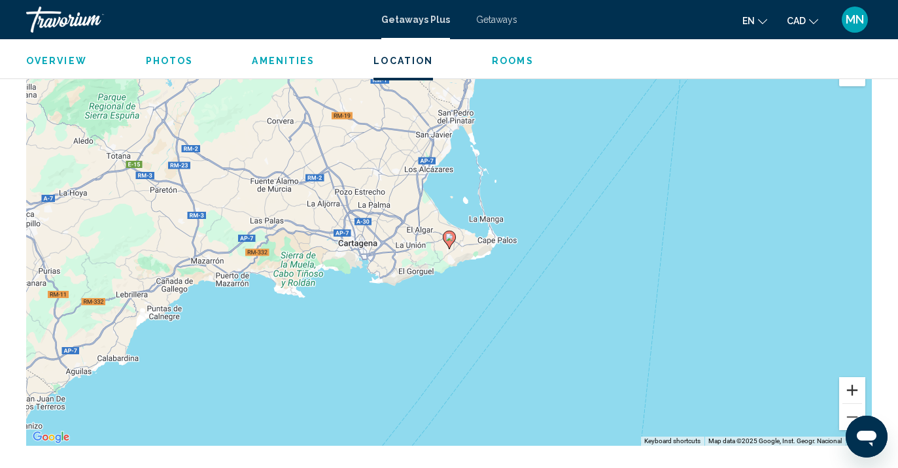
click at [853, 377] on button "Zoom in" at bounding box center [852, 390] width 26 height 26
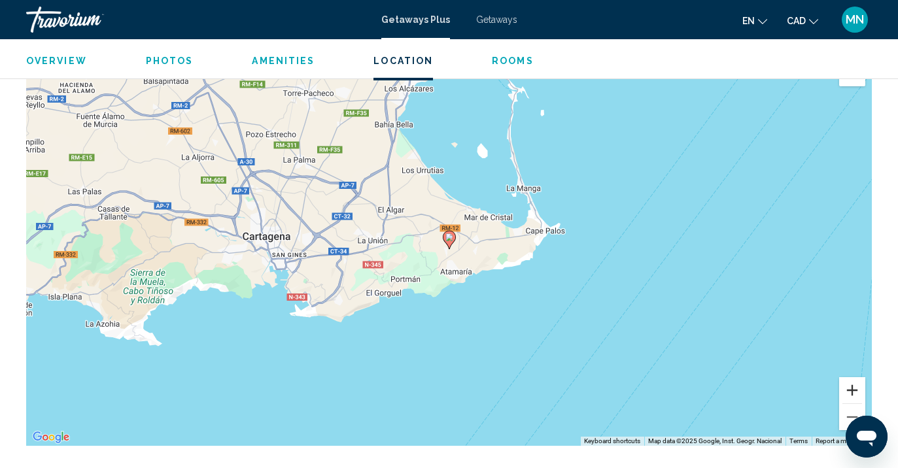
click at [852, 377] on button "Zoom in" at bounding box center [852, 390] width 26 height 26
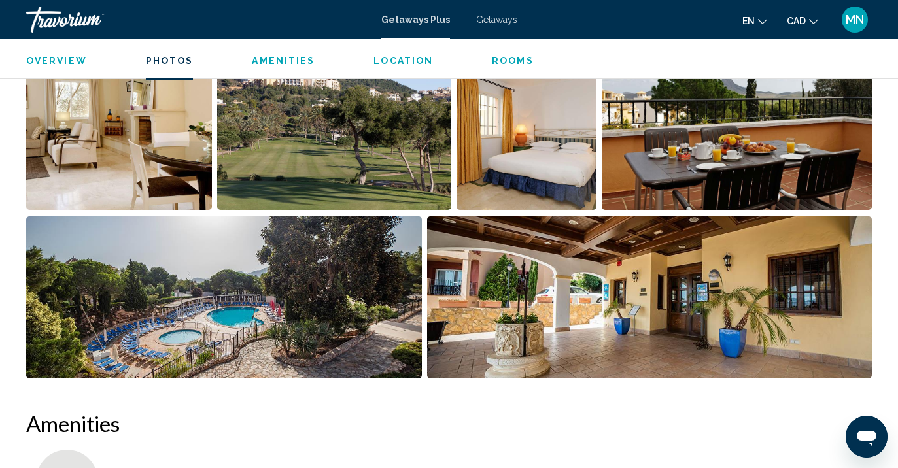
scroll to position [900, 0]
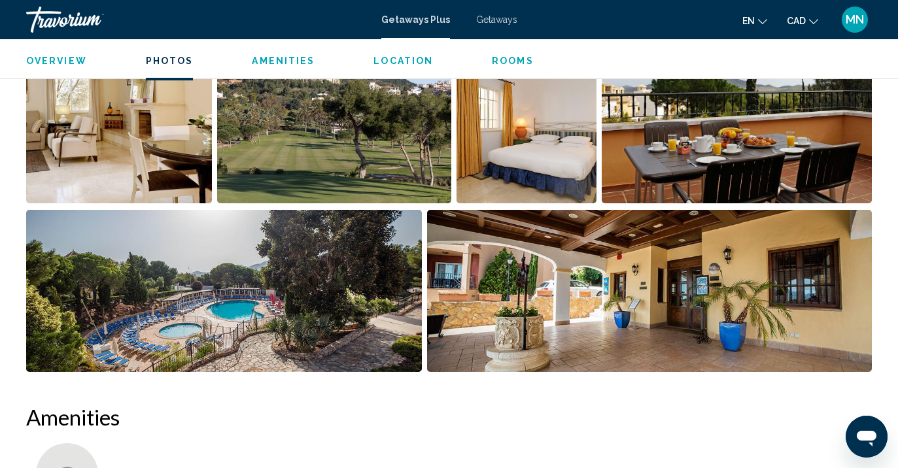
click at [514, 60] on span "Rooms" at bounding box center [513, 61] width 42 height 10
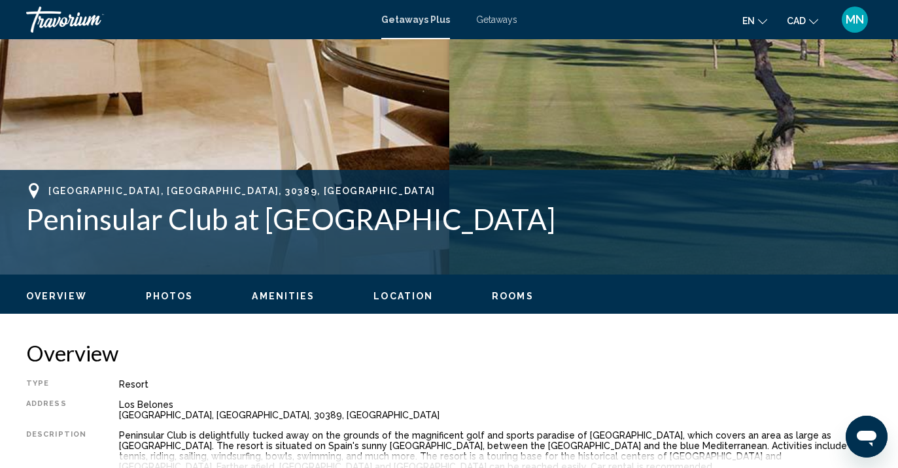
scroll to position [405, 0]
